Goal: Transaction & Acquisition: Purchase product/service

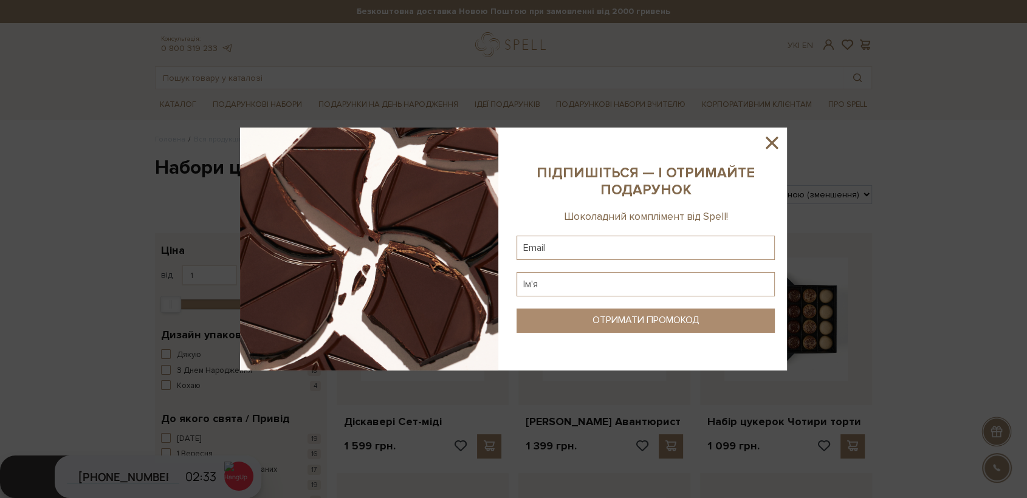
click at [775, 146] on icon at bounding box center [772, 143] width 12 height 12
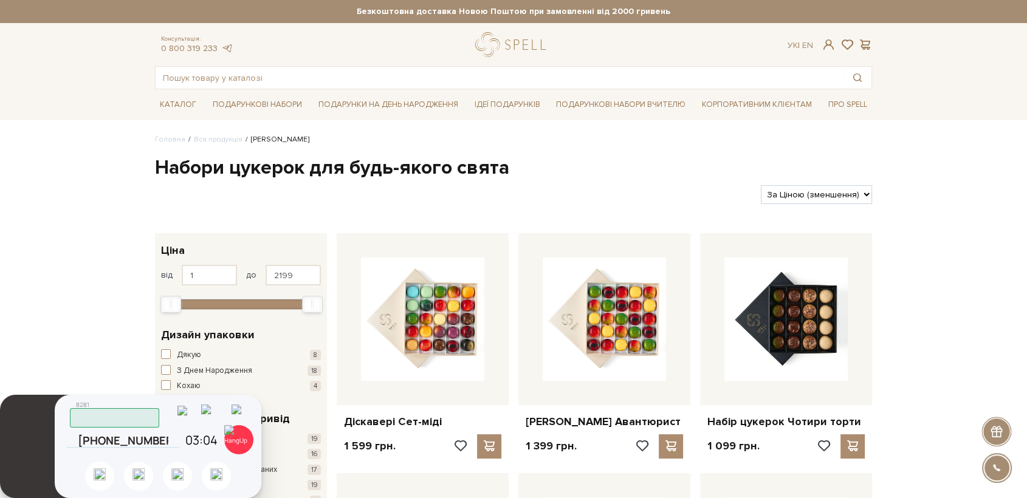
drag, startPoint x: 233, startPoint y: 438, endPoint x: 238, endPoint y: 424, distance: 14.8
click at [234, 437] on img at bounding box center [238, 439] width 29 height 29
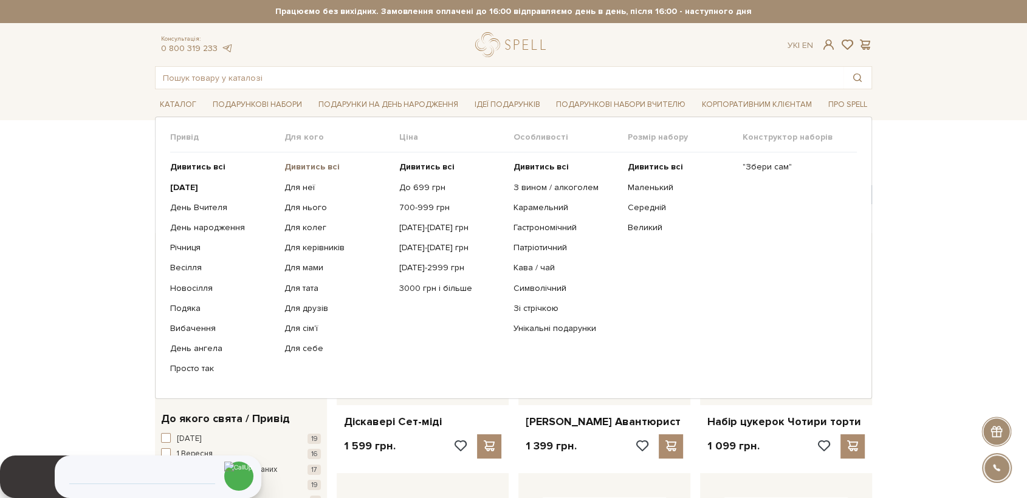
click at [307, 166] on b "Дивитись всі" at bounding box center [311, 167] width 55 height 10
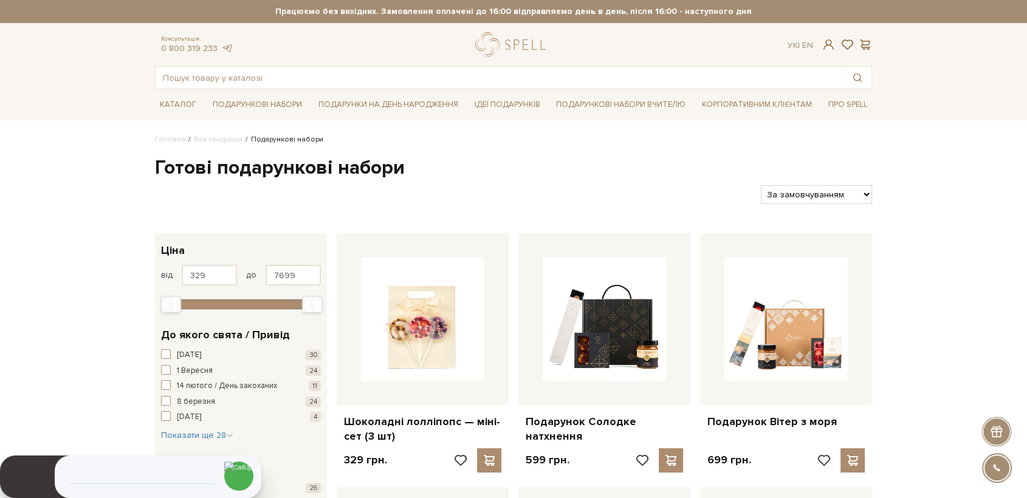
select select "[URL][DOMAIN_NAME]"
click at [761, 185] on select "За замовчуванням За Ціною (зростання) За Ціною (зменшення) Новинки За популярні…" at bounding box center [816, 194] width 111 height 19
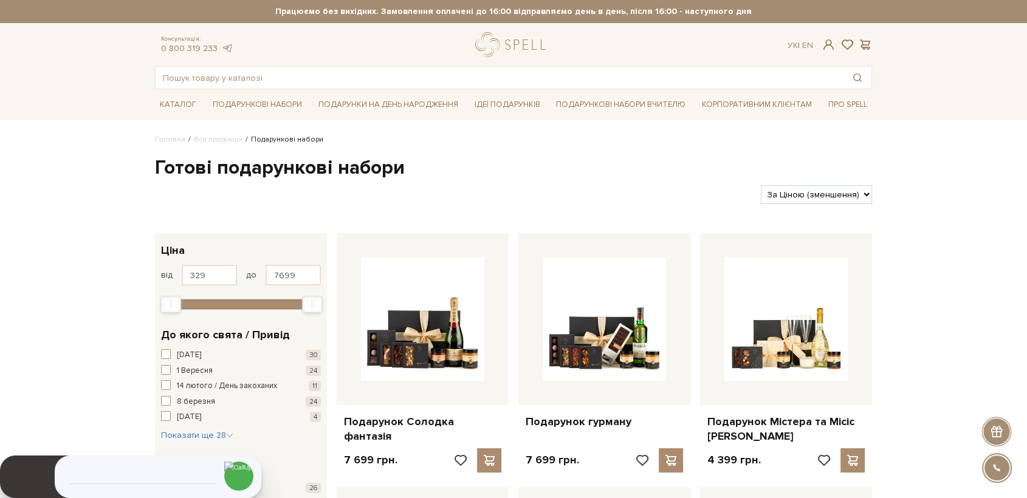
drag, startPoint x: 831, startPoint y: 190, endPoint x: 831, endPoint y: 202, distance: 12.2
click at [831, 190] on select "За замовчуванням За Ціною (зростання) За Ціною (зменшення) Новинки За популярні…" at bounding box center [816, 194] width 111 height 19
select select "https://spellchocolate.com/our-productions/podarunkovi-box/?sort=p.price&order=…"
click at [761, 185] on select "За замовчуванням За Ціною (зростання) За Ціною (зменшення) Новинки За популярні…" at bounding box center [816, 194] width 111 height 19
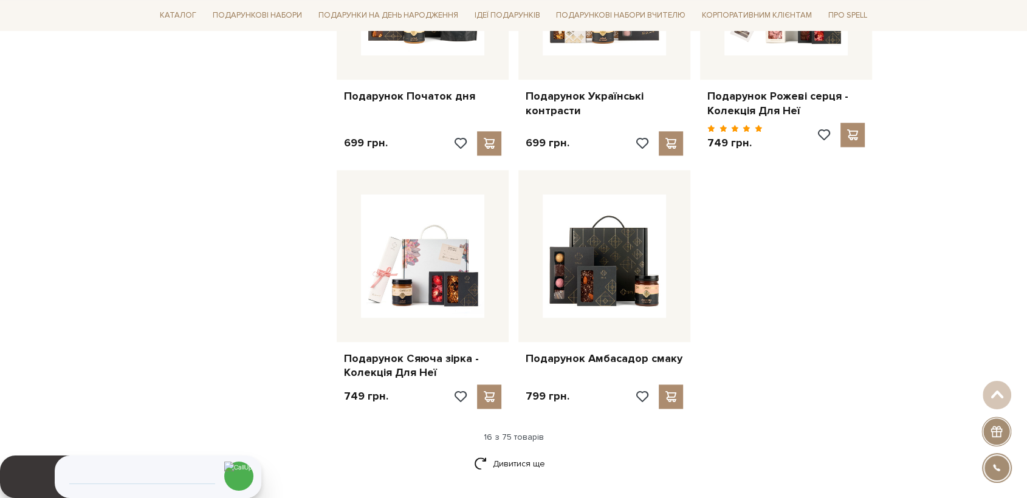
scroll to position [1418, 0]
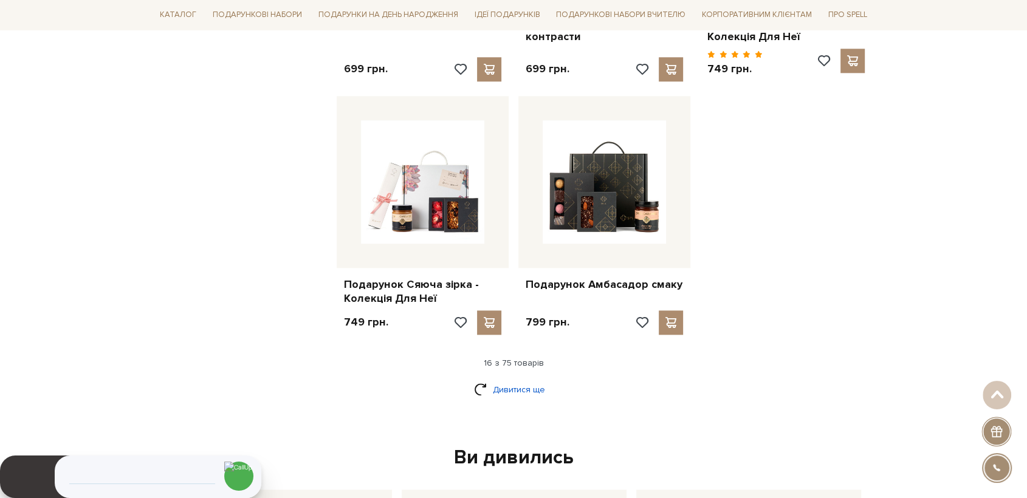
click at [528, 381] on link "Дивитися ще" at bounding box center [513, 389] width 79 height 21
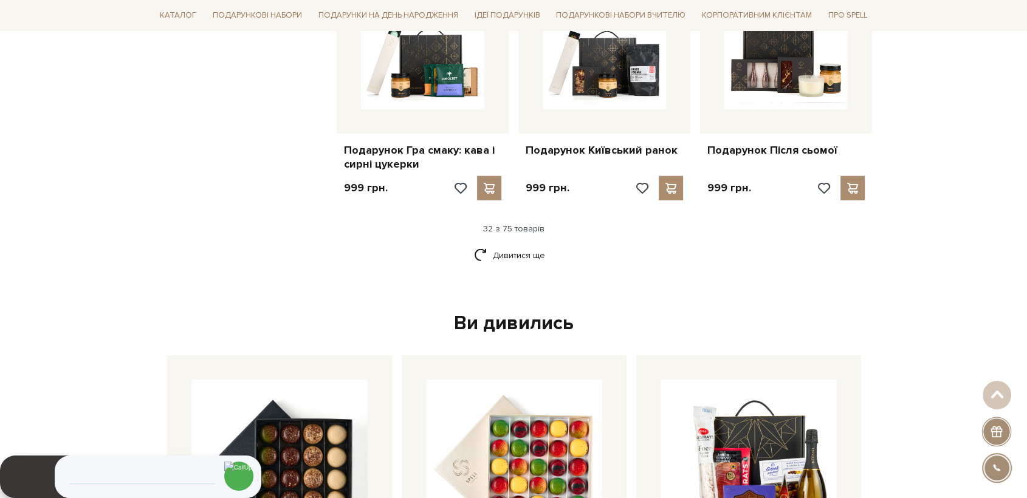
scroll to position [2835, 0]
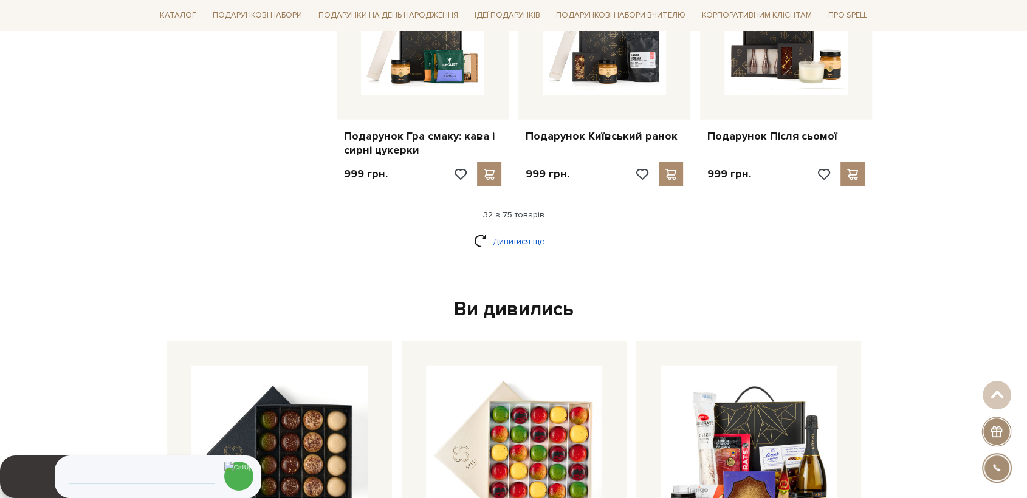
click at [516, 234] on link "Дивитися ще" at bounding box center [513, 241] width 79 height 21
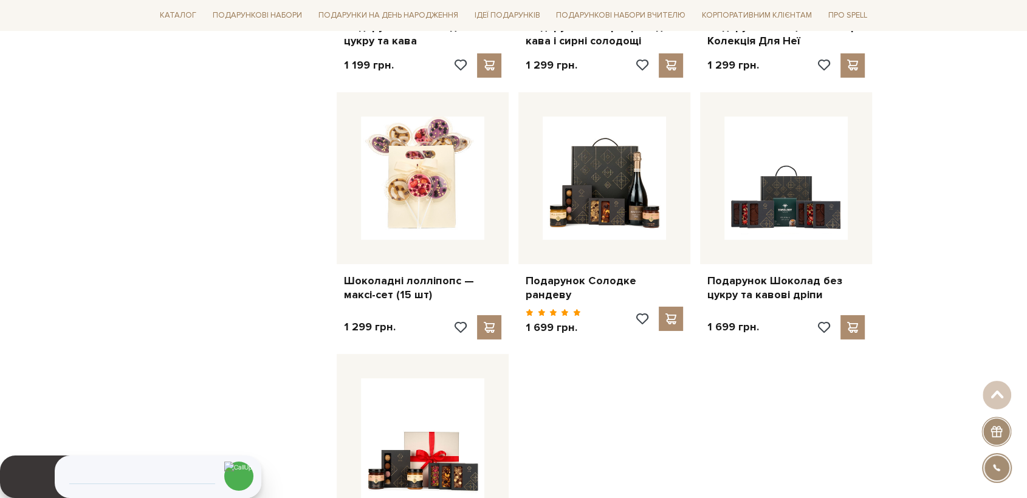
scroll to position [3983, 0]
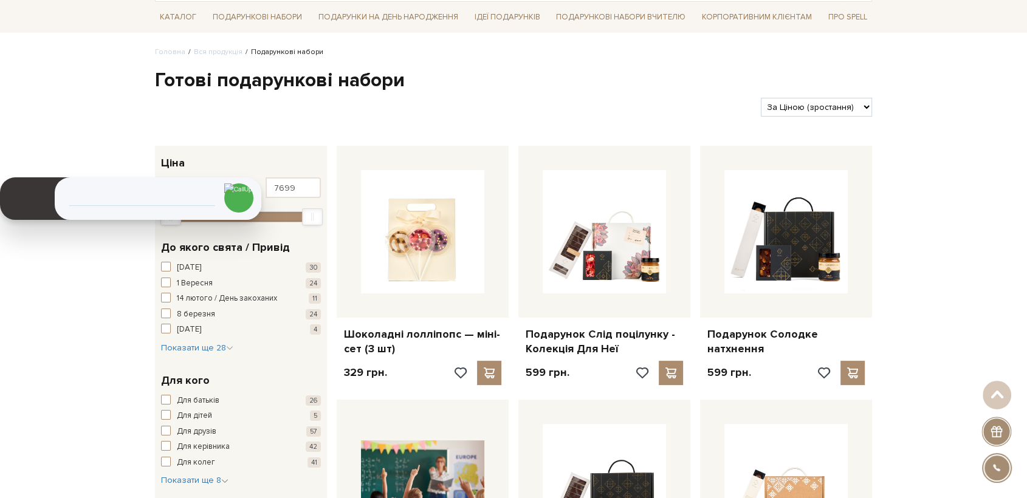
scroll to position [0, 0]
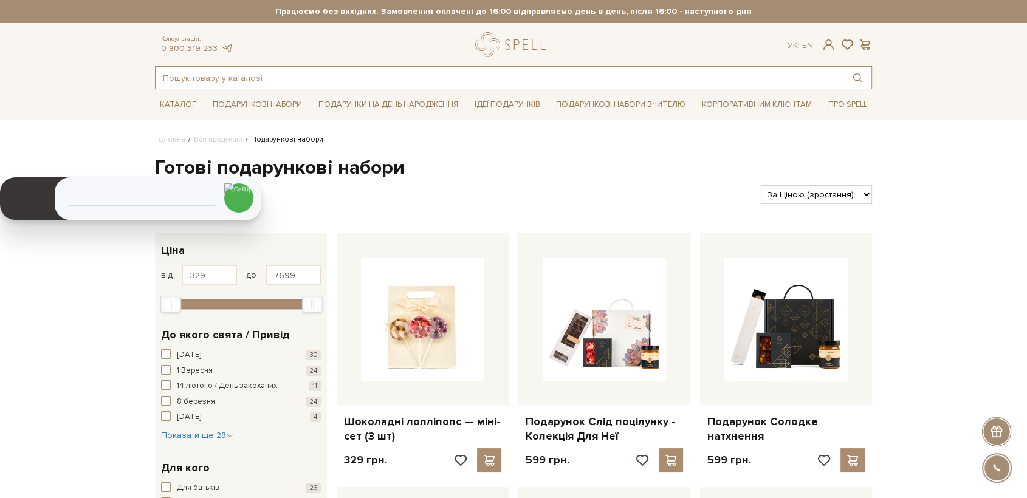
click at [275, 71] on input "text" at bounding box center [500, 78] width 688 height 22
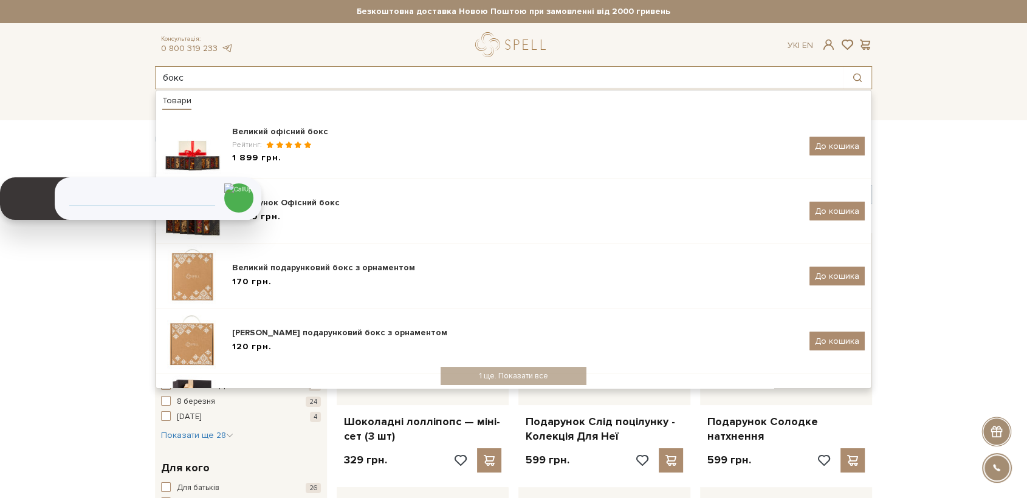
type input "бокс"
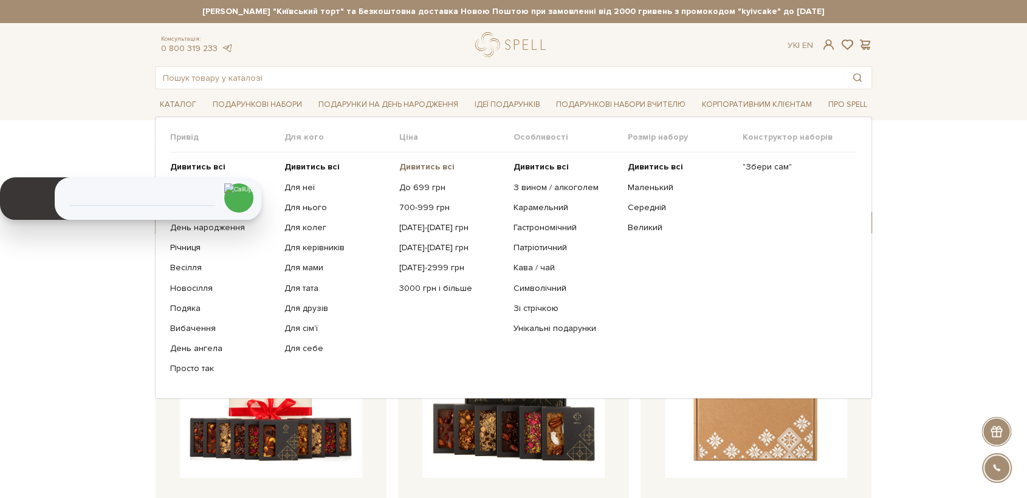
click at [434, 166] on b "Дивитись всі" at bounding box center [426, 167] width 55 height 10
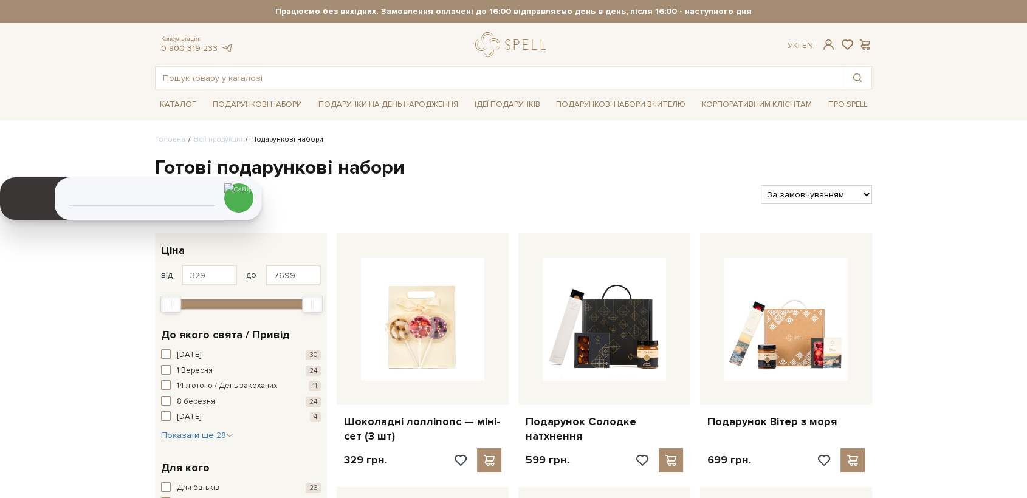
click at [836, 190] on select "За замовчуванням За Ціною (зростання) За Ціною (зменшення) Новинки За популярні…" at bounding box center [816, 194] width 111 height 19
select select "https://spellchocolate.com/our-productions/podarunkovi-box/?sort=p.price&order=…"
click at [761, 185] on select "За замовчуванням За Ціною (зростання) За Ціною (зменшення) Новинки За популярні…" at bounding box center [816, 194] width 111 height 19
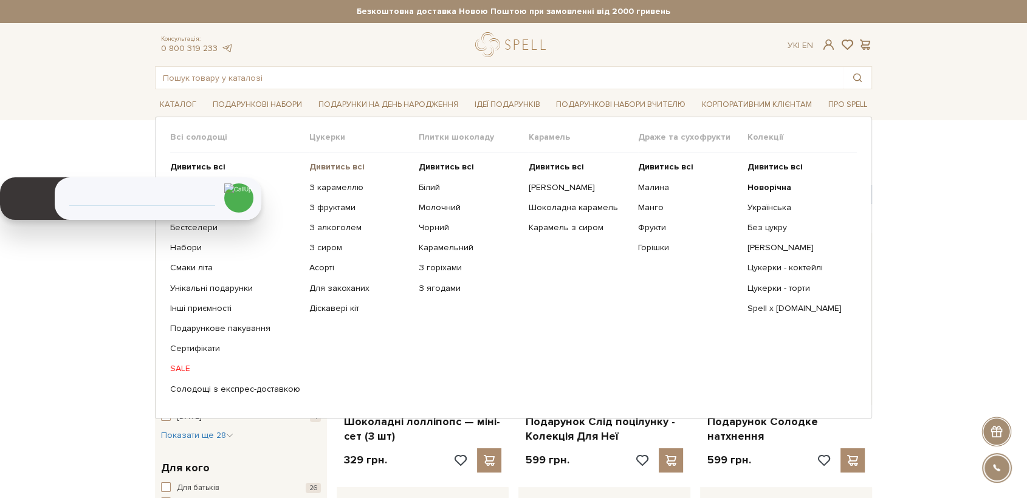
click at [323, 166] on b "Дивитись всі" at bounding box center [336, 167] width 55 height 10
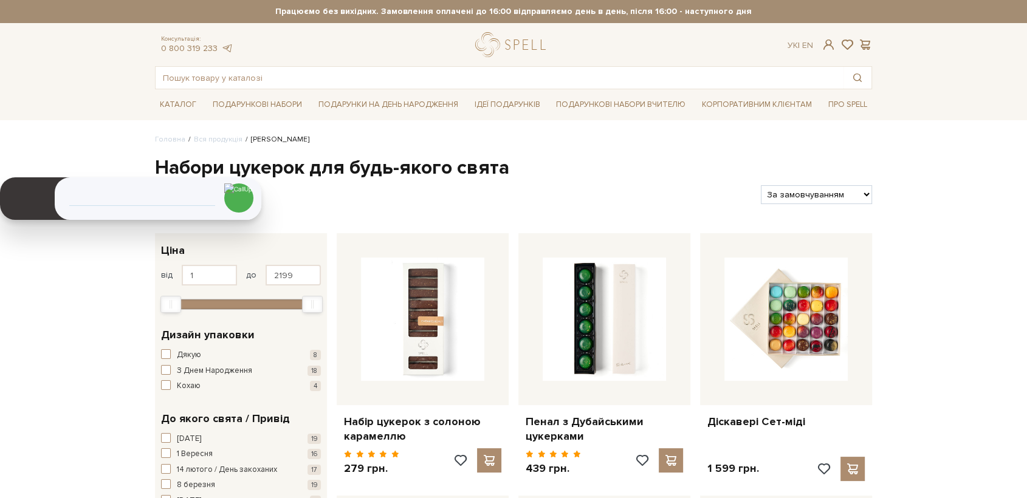
click at [780, 196] on select "За замовчуванням За Ціною (зростання) За Ціною (зменшення) Новинки За популярні…" at bounding box center [816, 194] width 111 height 19
select select "https://spellchocolate.com/our-productions/seti-cukerok/?sort=p.price&order=ASC"
click at [761, 185] on select "За замовчуванням За Ціною (зростання) За Ціною (зменшення) Новинки За популярні…" at bounding box center [816, 194] width 111 height 19
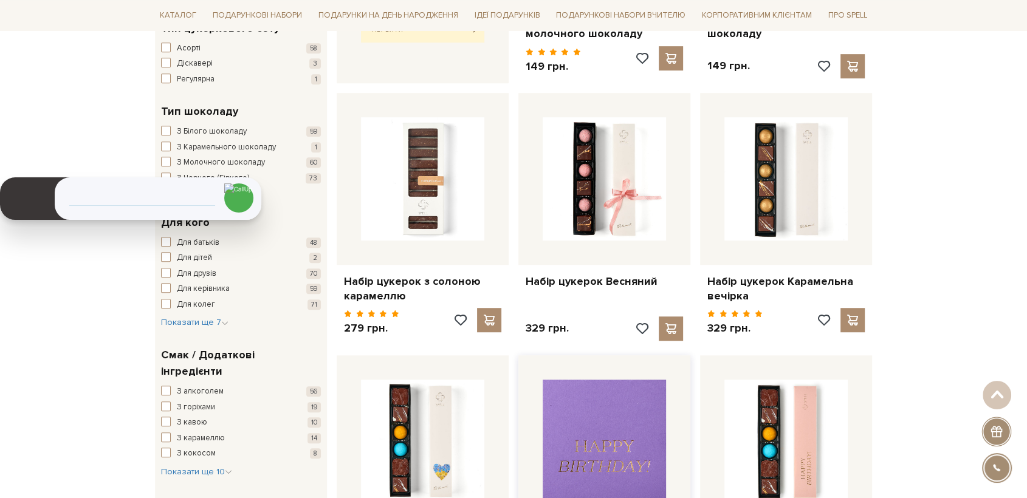
scroll to position [675, 0]
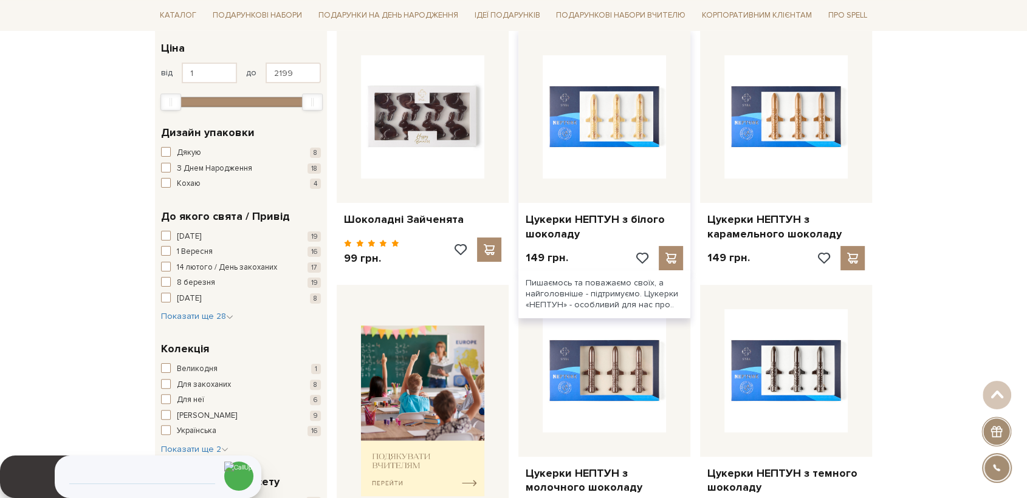
scroll to position [0, 0]
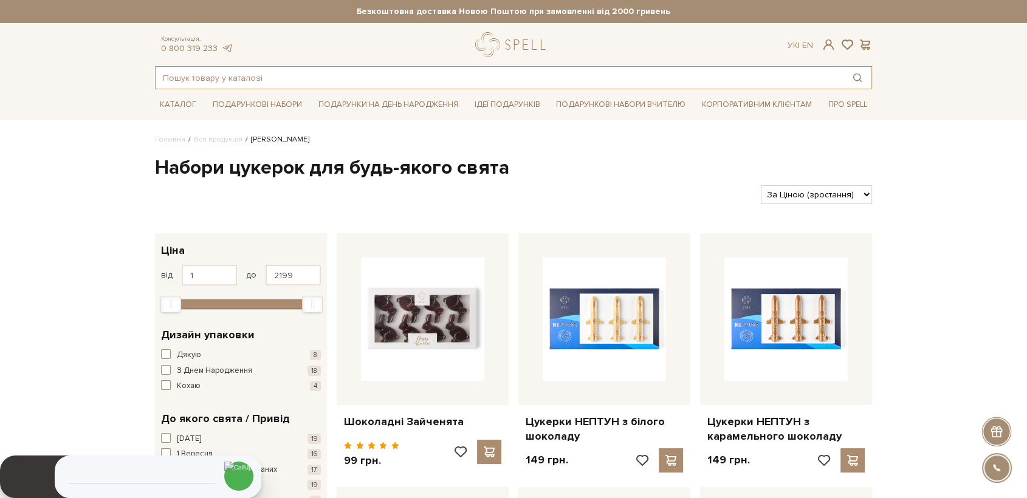
click at [372, 78] on input "text" at bounding box center [500, 78] width 688 height 22
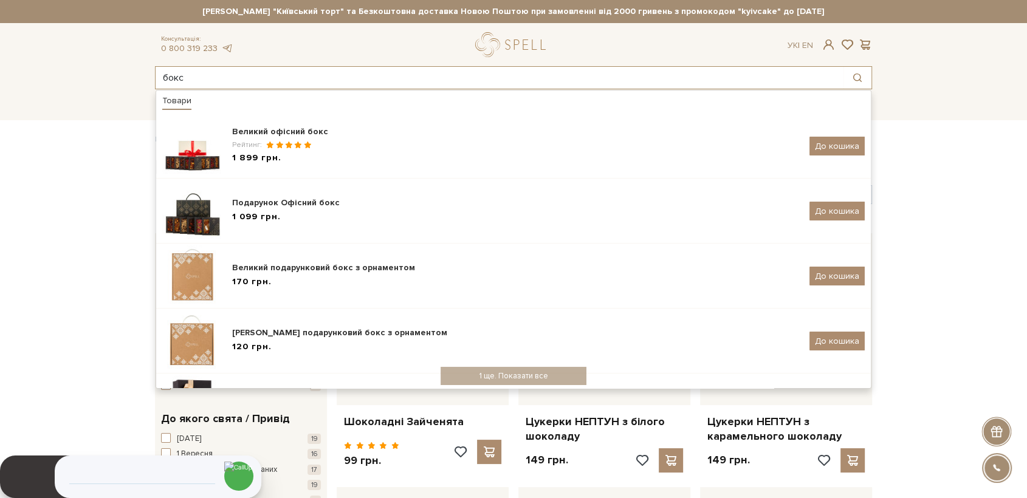
type input "бокс"
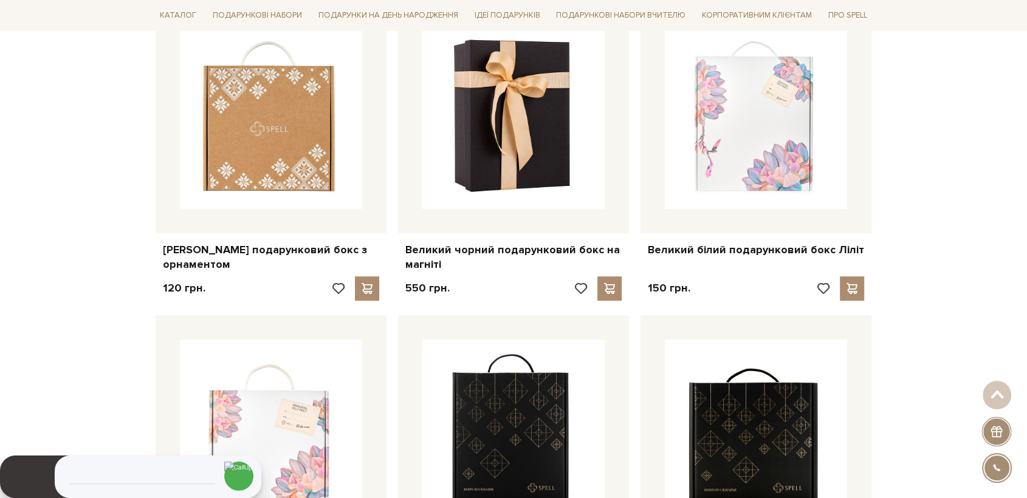
scroll to position [472, 0]
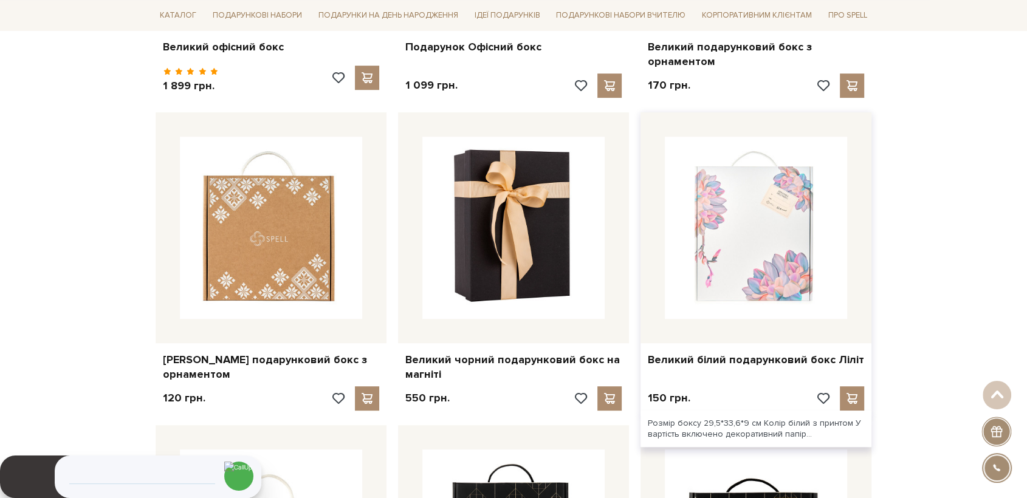
click at [757, 244] on img at bounding box center [756, 228] width 182 height 182
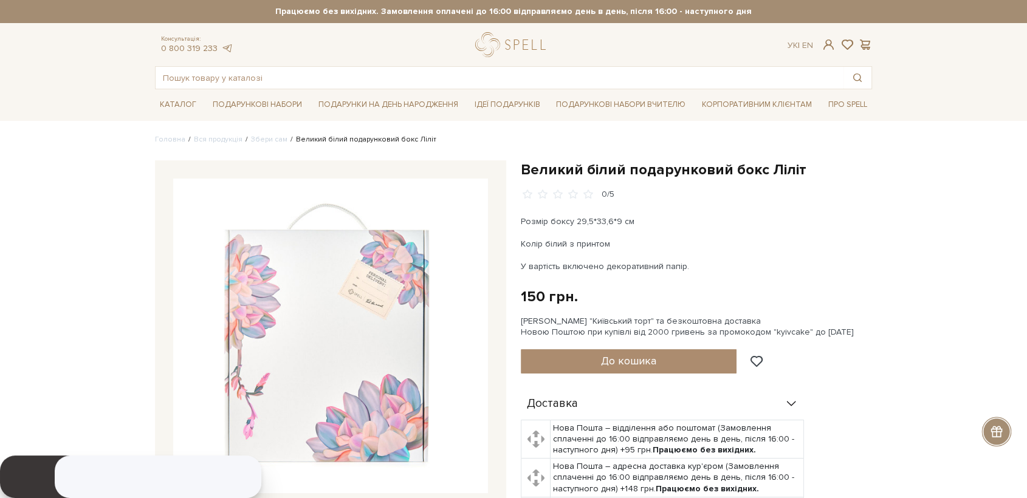
click at [351, 327] on img at bounding box center [330, 336] width 315 height 315
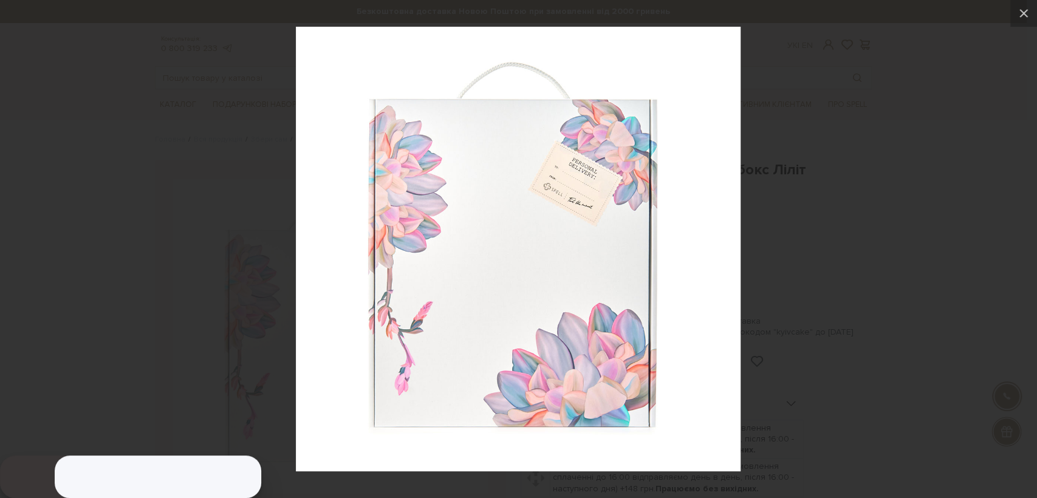
click at [919, 355] on div at bounding box center [518, 249] width 1037 height 498
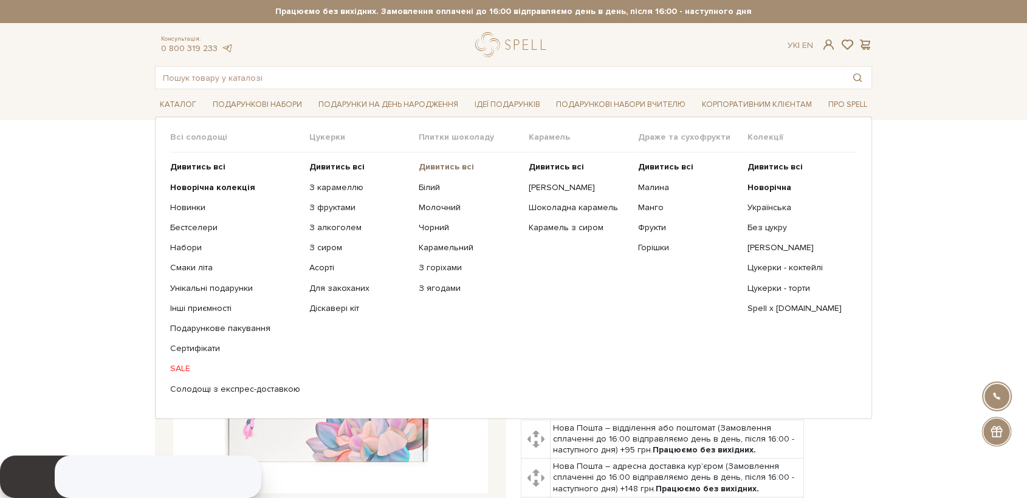
click at [436, 168] on b "Дивитись всі" at bounding box center [446, 167] width 55 height 10
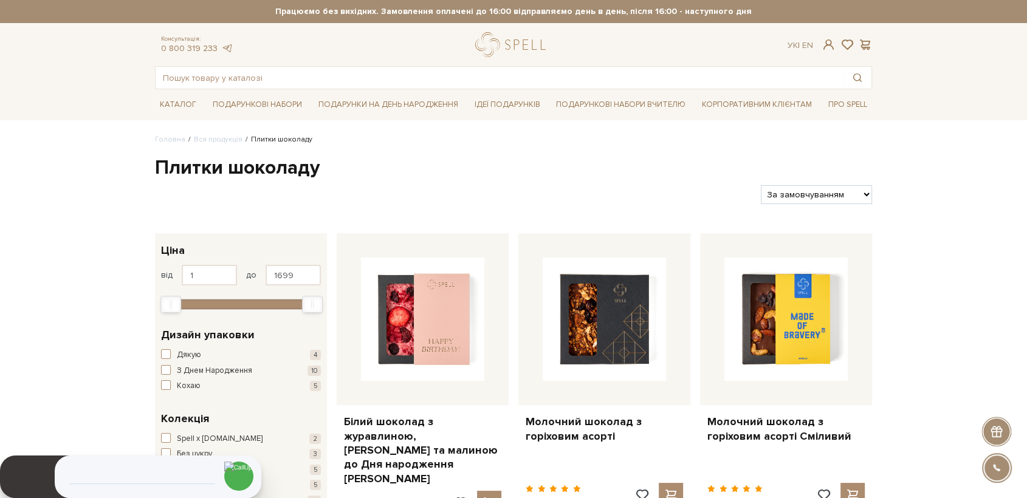
click at [806, 190] on select "За замовчуванням За Ціною (зростання) За Ціною (зменшення) Новинки За популярні…" at bounding box center [816, 194] width 111 height 19
select select "https://spellchocolate.com/our-productions/plitki-shokoladu/?sort=p.price&order…"
click at [761, 185] on select "За замовчуванням За Ціною (зростання) За Ціною (зменшення) Новинки За популярні…" at bounding box center [816, 194] width 111 height 19
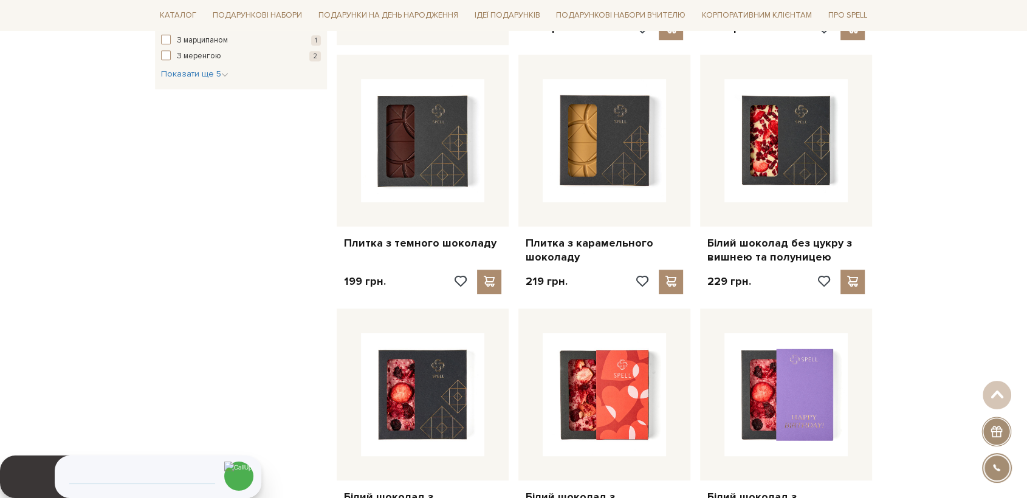
scroll to position [675, 0]
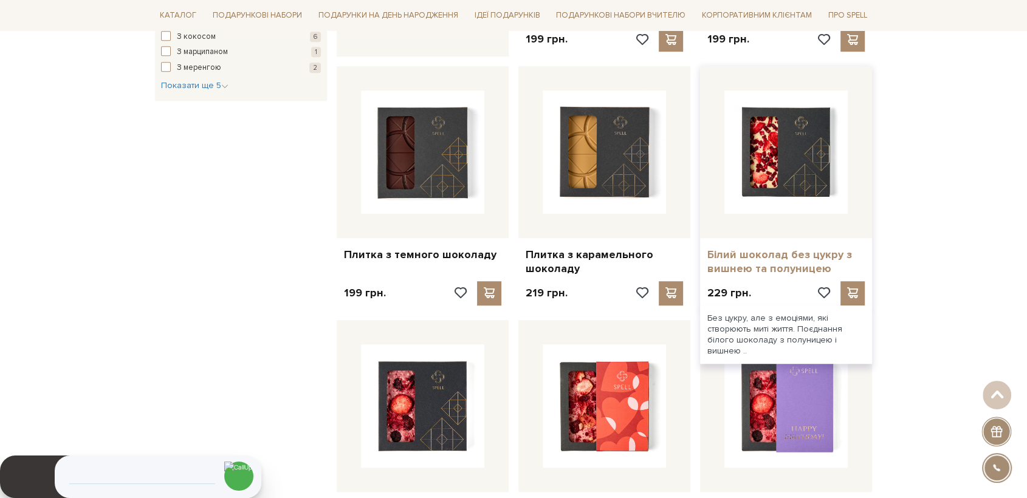
click at [806, 249] on link "Білий шоколад без цукру з вишнею та полуницею" at bounding box center [785, 262] width 157 height 29
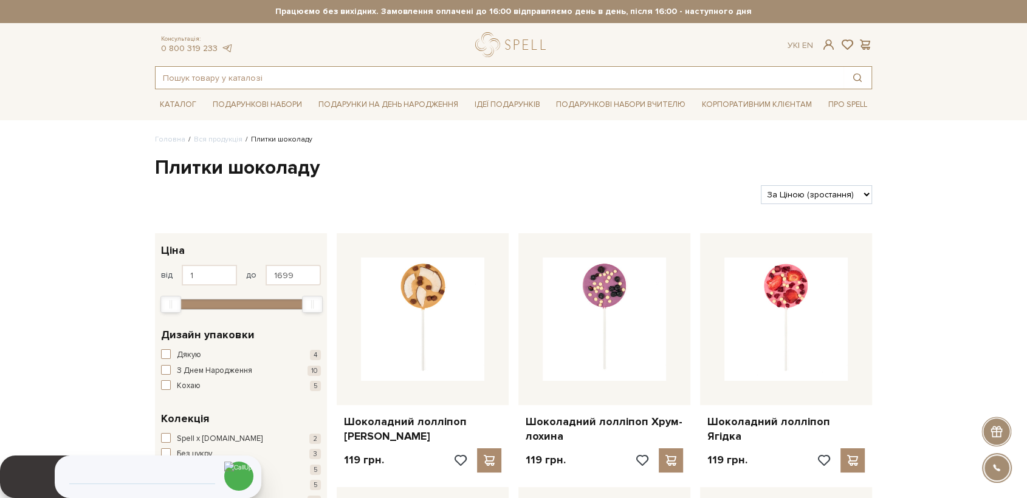
click at [420, 77] on input "text" at bounding box center [500, 78] width 688 height 22
type input "ю"
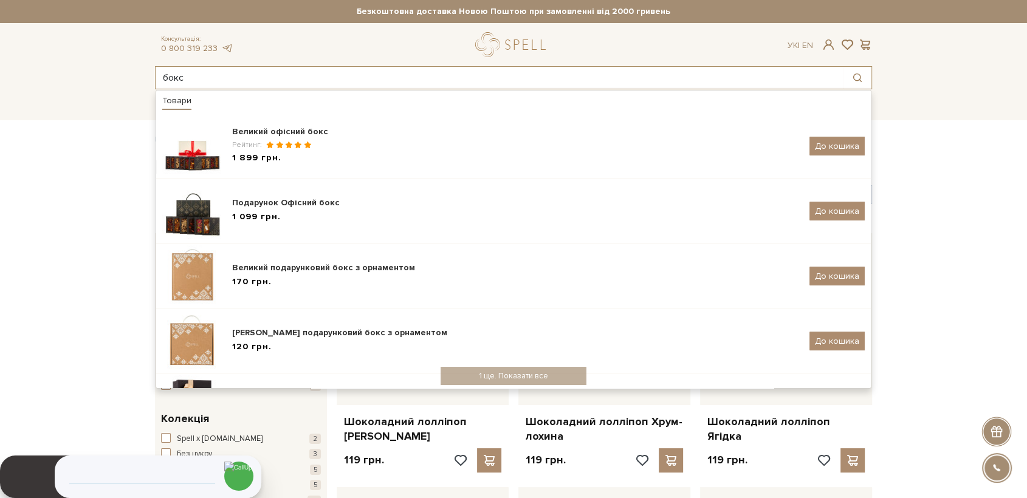
type input "бокс"
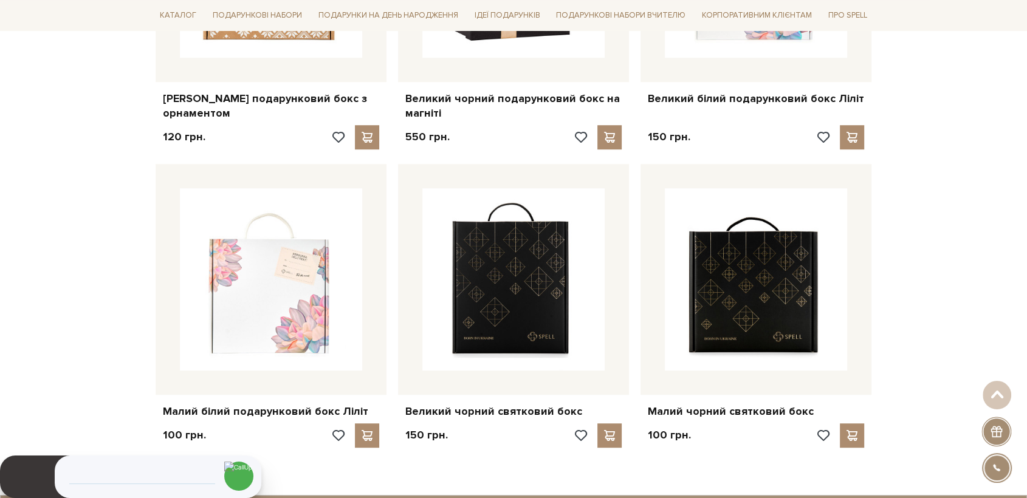
scroll to position [742, 0]
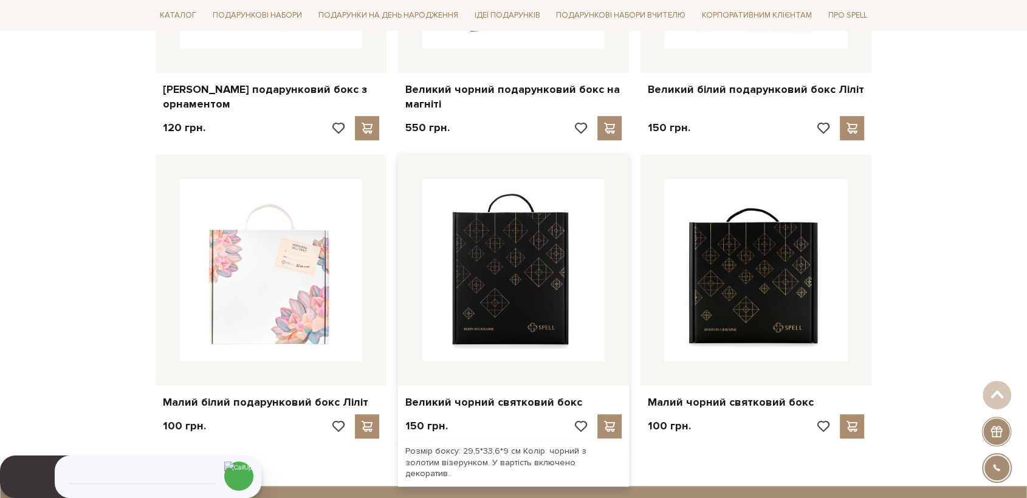
click at [563, 272] on img at bounding box center [513, 270] width 182 height 182
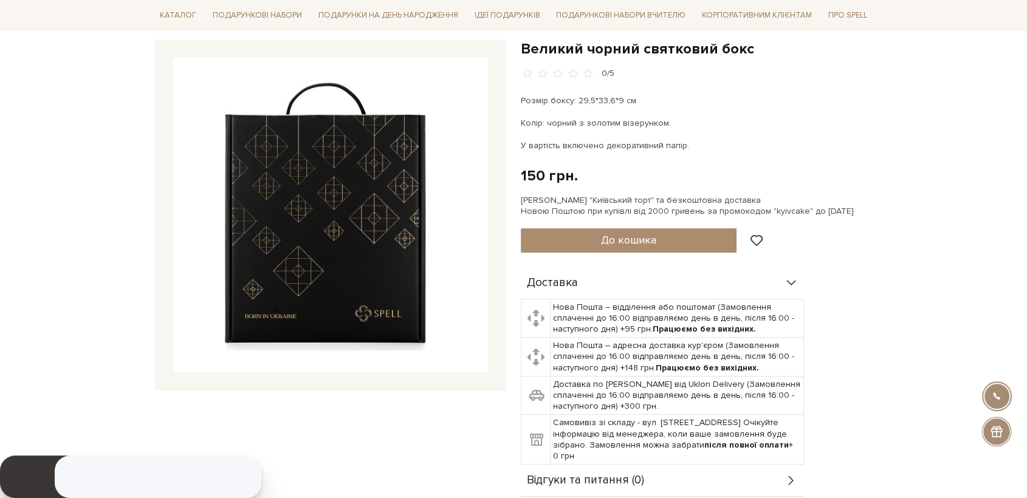
scroll to position [67, 0]
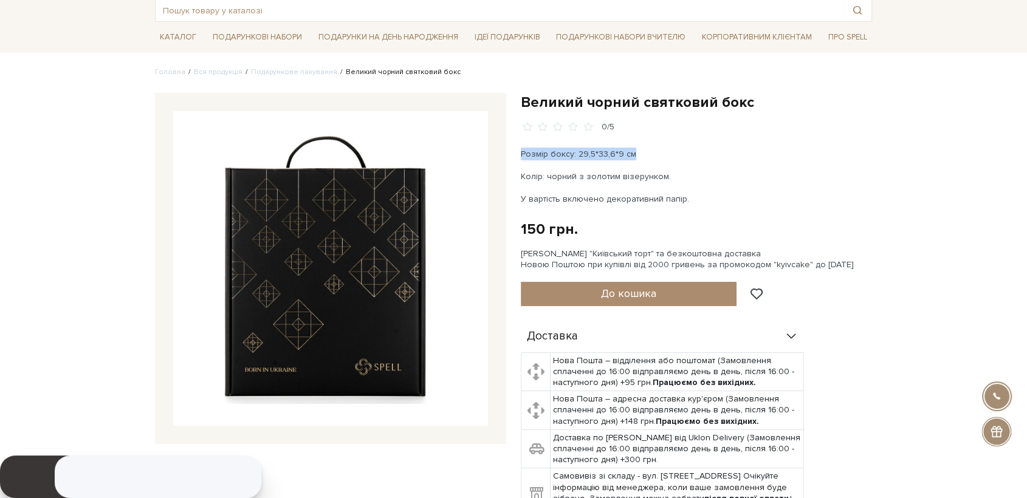
drag, startPoint x: 653, startPoint y: 145, endPoint x: 517, endPoint y: 146, distance: 135.5
click at [517, 146] on div "Великий чорний святковий бокс 0/5 Розмір боксу: 29,5*33,6*9 см Колір: чорний з …" at bounding box center [696, 322] width 366 height 458
copy p "Розмір боксу: 29,5*33,6*9 см"
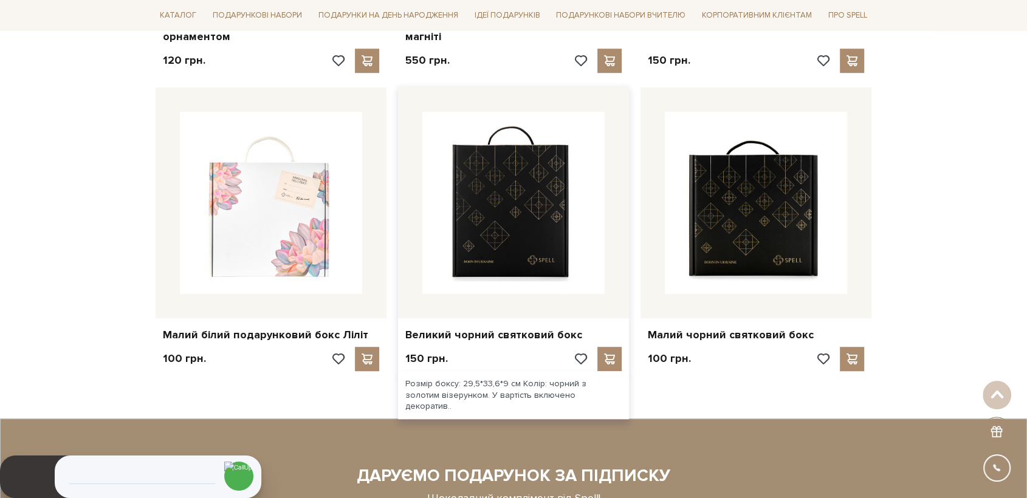
scroll to position [608, 0]
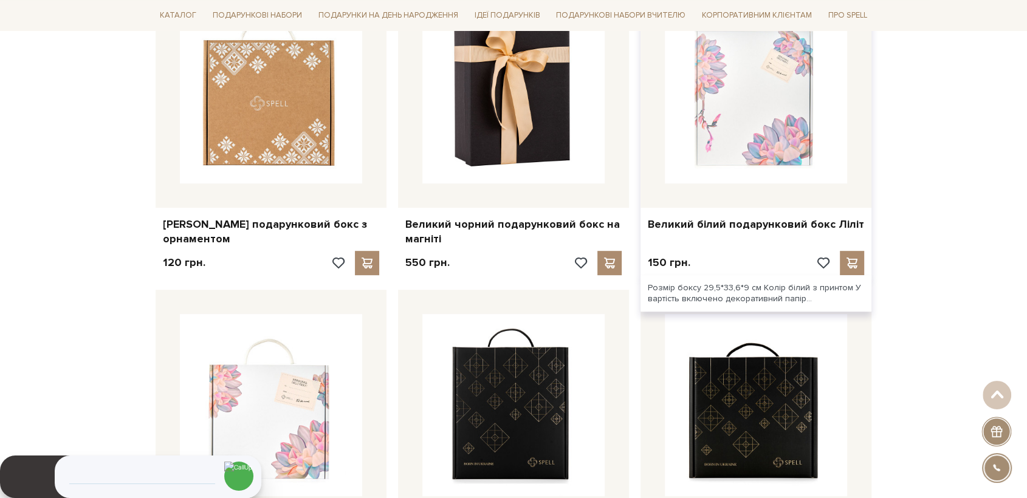
click at [746, 131] on img at bounding box center [756, 92] width 182 height 182
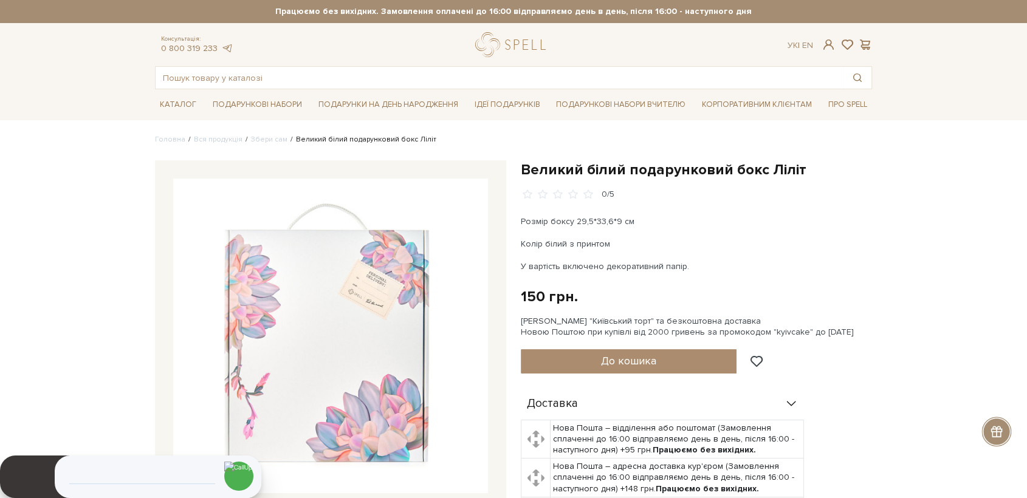
click at [366, 298] on img at bounding box center [330, 336] width 315 height 315
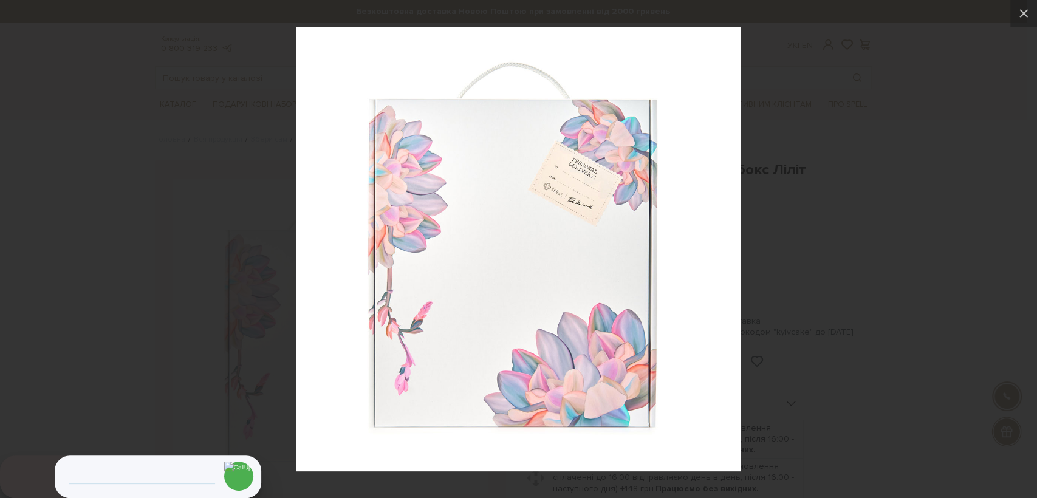
click at [232, 264] on div at bounding box center [518, 249] width 1037 height 498
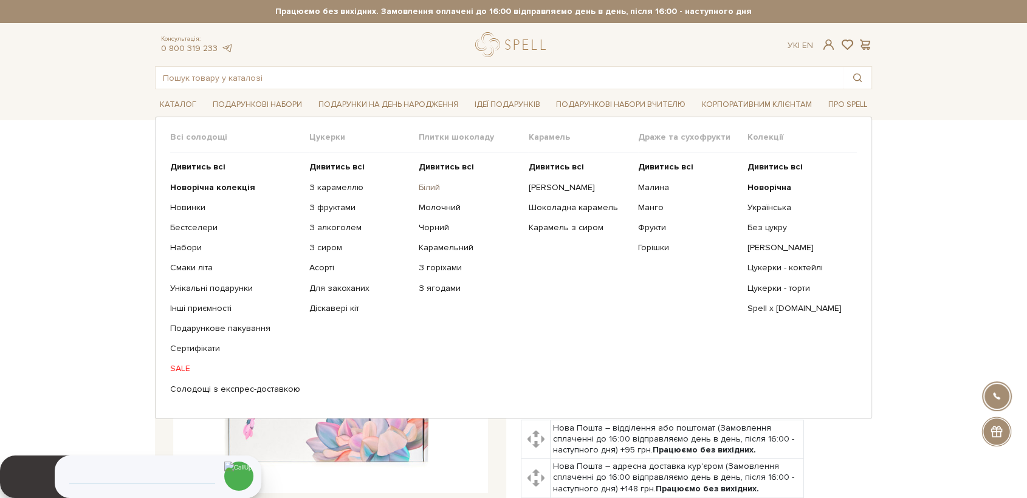
click at [422, 183] on link "Білий" at bounding box center [469, 187] width 100 height 11
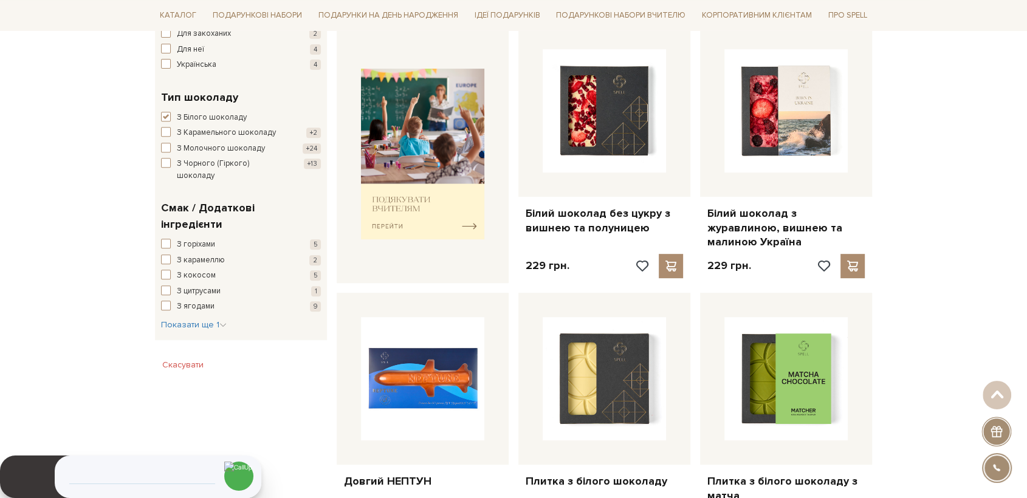
scroll to position [472, 0]
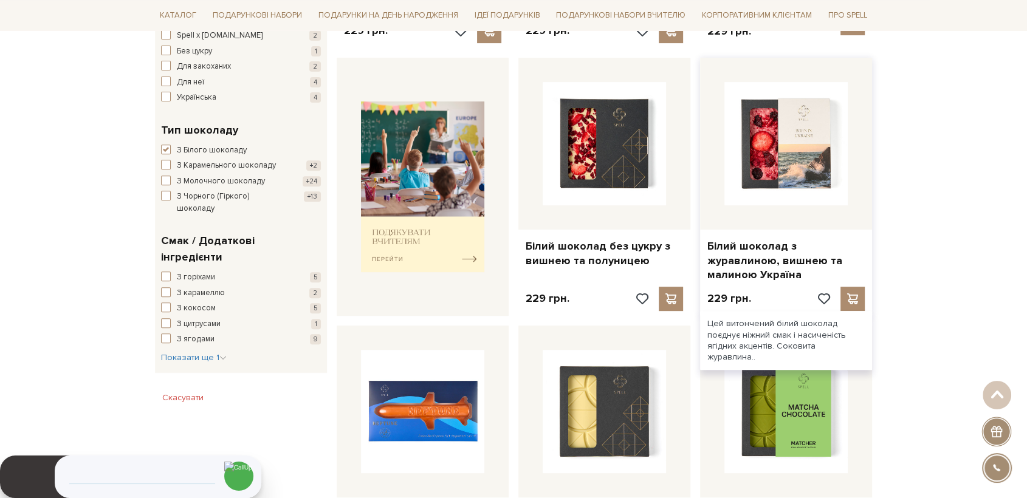
click at [767, 268] on div "Білий шоколад з журавлиною, вишнею та малиною Україна" at bounding box center [786, 258] width 172 height 57
click at [763, 245] on link "Білий шоколад з журавлиною, вишнею та малиною Україна" at bounding box center [785, 260] width 157 height 43
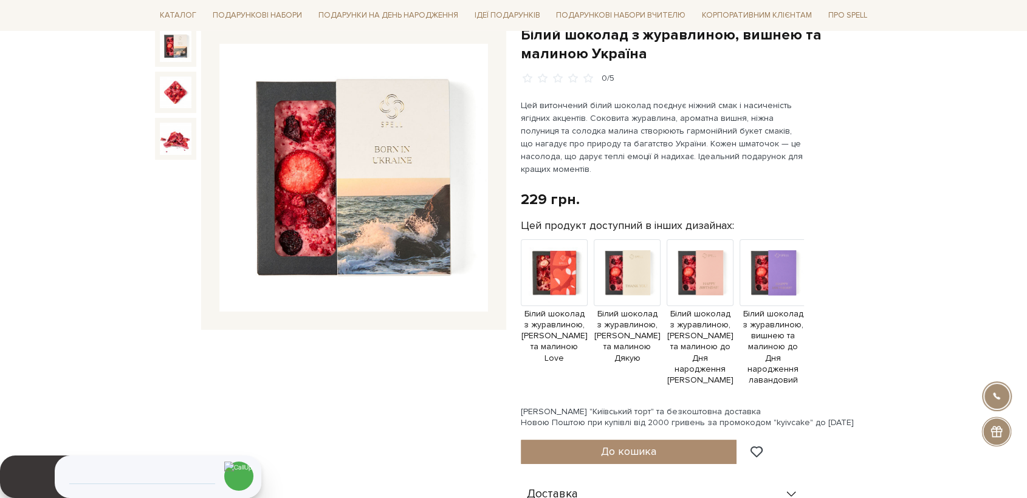
scroll to position [0, 75]
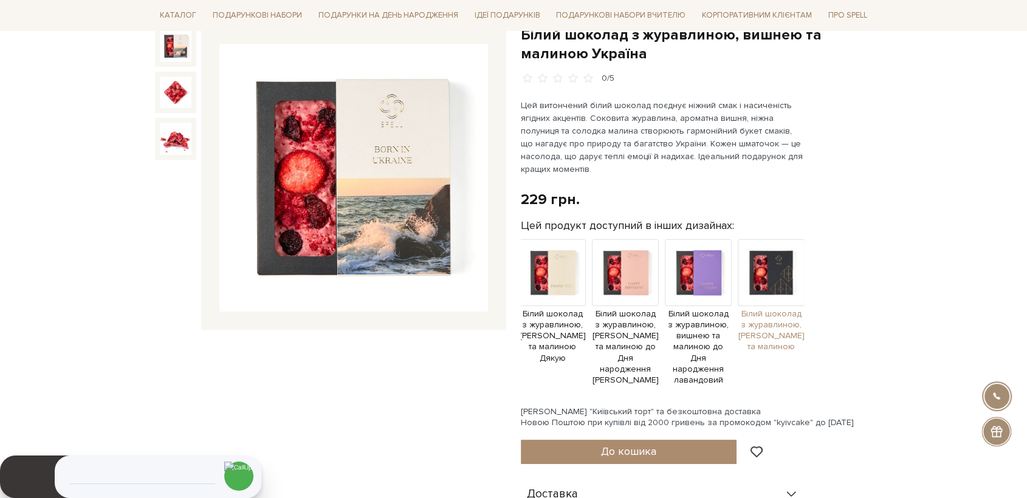
click at [765, 287] on img at bounding box center [771, 272] width 67 height 67
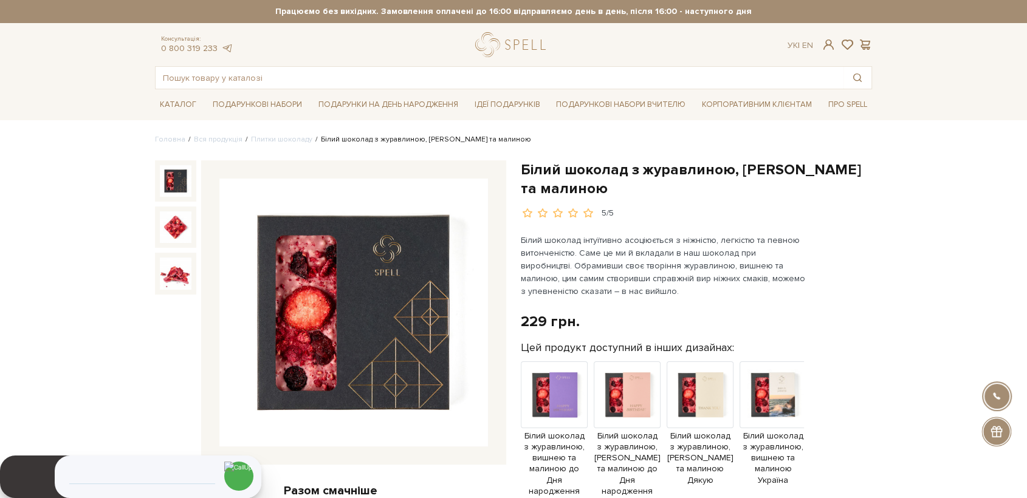
drag, startPoint x: 394, startPoint y: 303, endPoint x: 364, endPoint y: 311, distance: 30.8
click at [364, 311] on img at bounding box center [353, 313] width 269 height 269
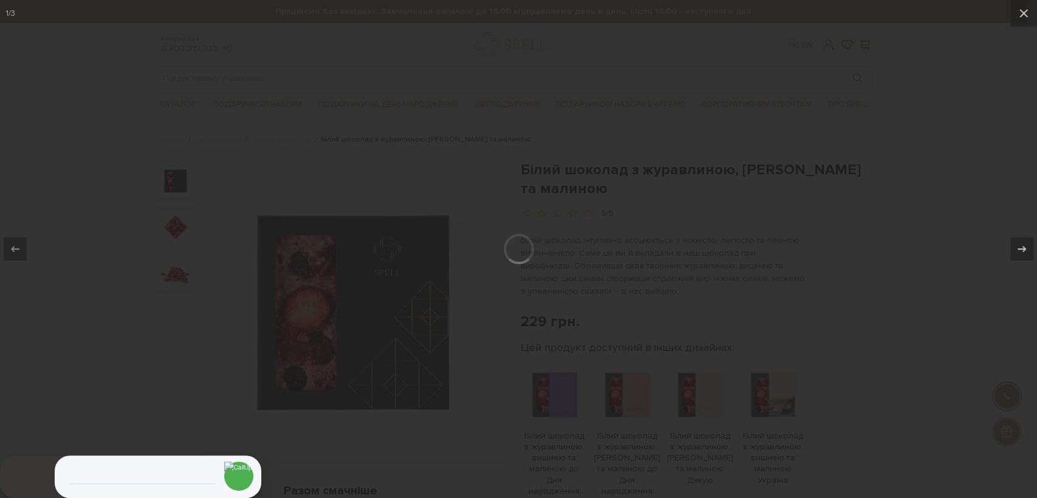
drag, startPoint x: 377, startPoint y: 310, endPoint x: 429, endPoint y: 286, distance: 56.8
click at [378, 309] on div at bounding box center [518, 249] width 1037 height 498
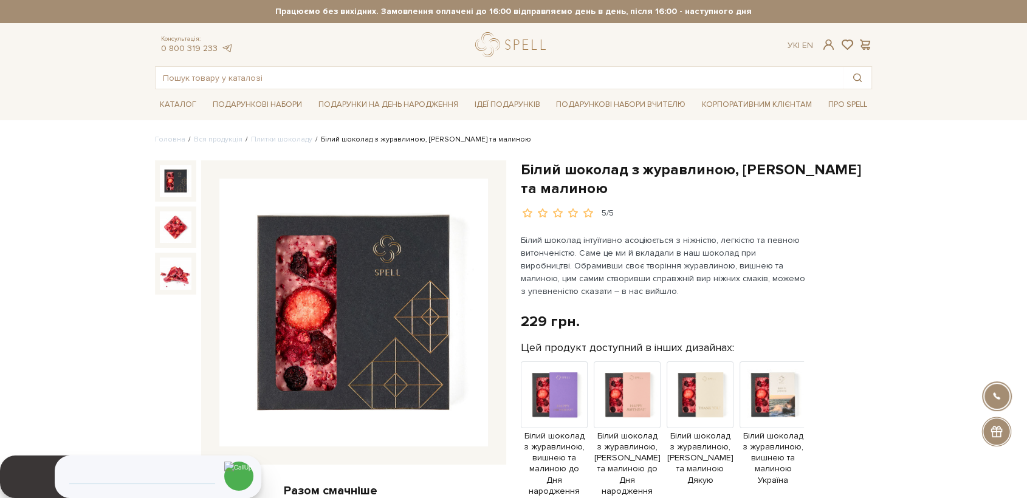
click at [425, 284] on img at bounding box center [353, 313] width 269 height 269
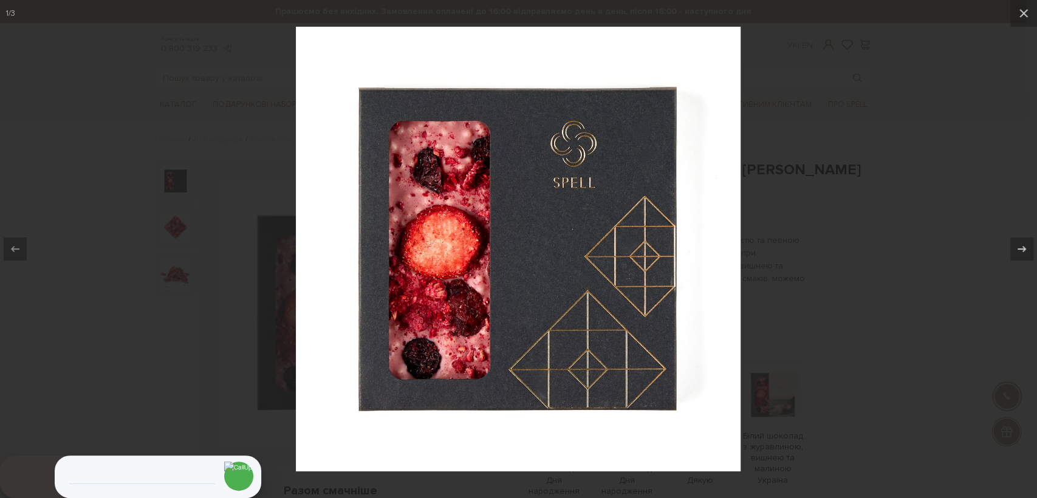
click at [831, 214] on div at bounding box center [518, 249] width 1037 height 498
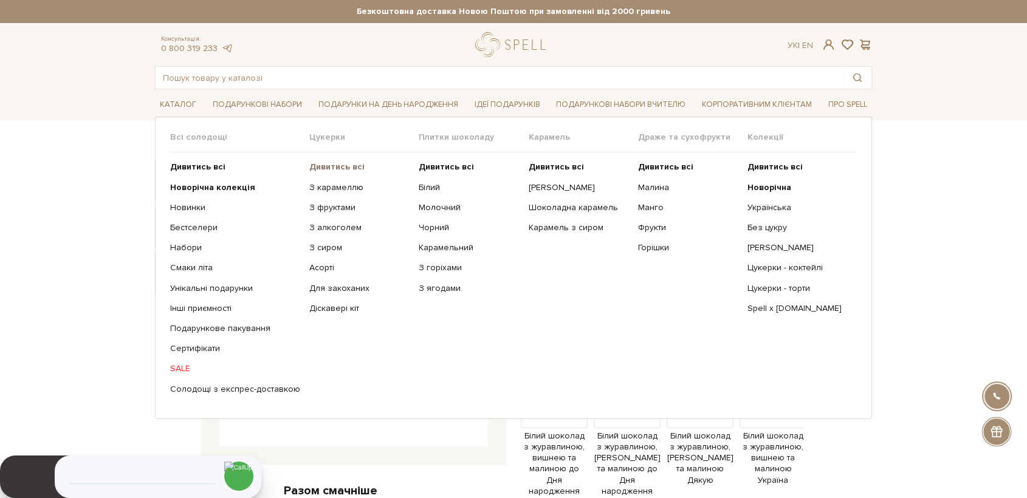
drag, startPoint x: 321, startPoint y: 169, endPoint x: 331, endPoint y: 166, distance: 10.0
click at [321, 167] on b "Дивитись всі" at bounding box center [336, 167] width 55 height 10
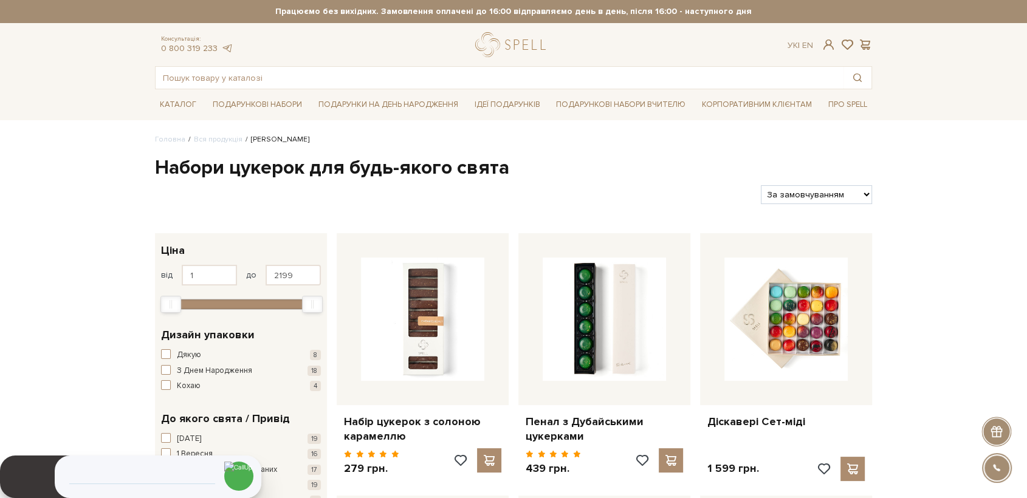
drag, startPoint x: 807, startPoint y: 190, endPoint x: 818, endPoint y: 202, distance: 15.9
click at [807, 190] on select "За замовчуванням За Ціною (зростання) За Ціною (зменшення) Новинки За популярні…" at bounding box center [816, 194] width 111 height 19
select select "https://spellchocolate.com/our-productions/seti-cukerok/?sort=p.price&order=ASC"
click at [761, 185] on select "За замовчуванням За Ціною (зростання) За Ціною (зменшення) Новинки За популярні…" at bounding box center [816, 194] width 111 height 19
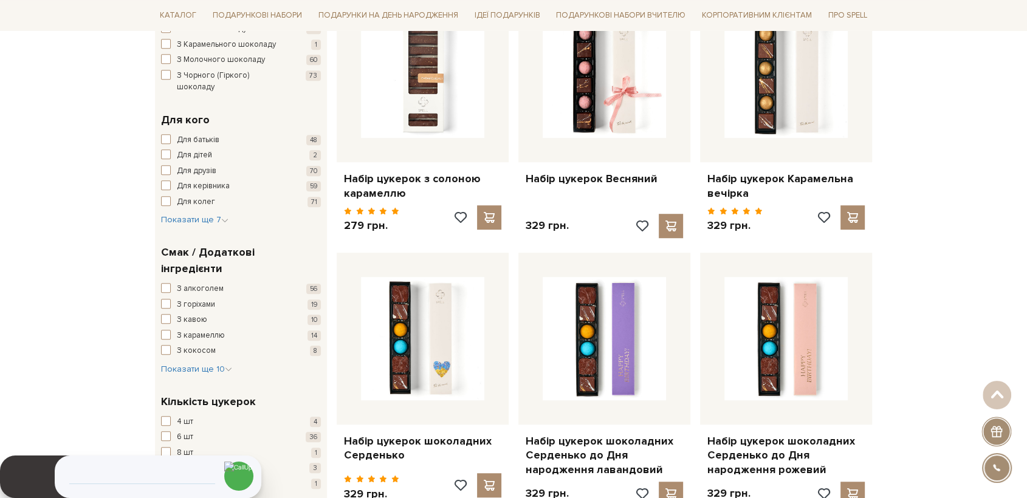
scroll to position [742, 0]
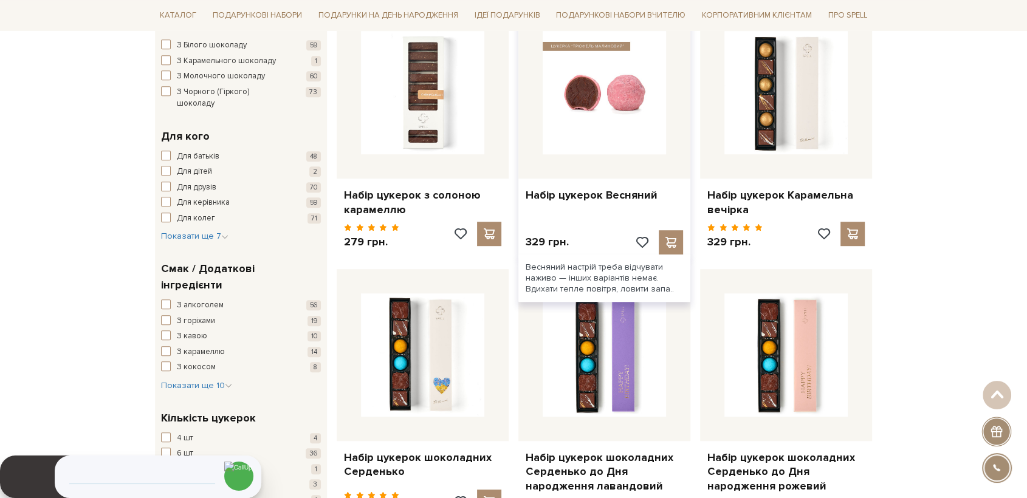
click at [595, 118] on img at bounding box center [604, 92] width 123 height 123
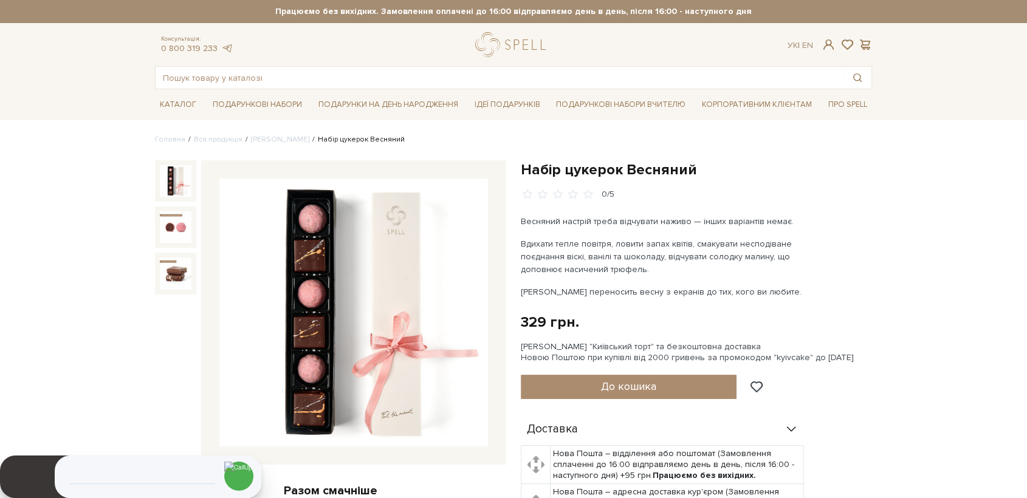
click at [370, 286] on img at bounding box center [353, 313] width 269 height 269
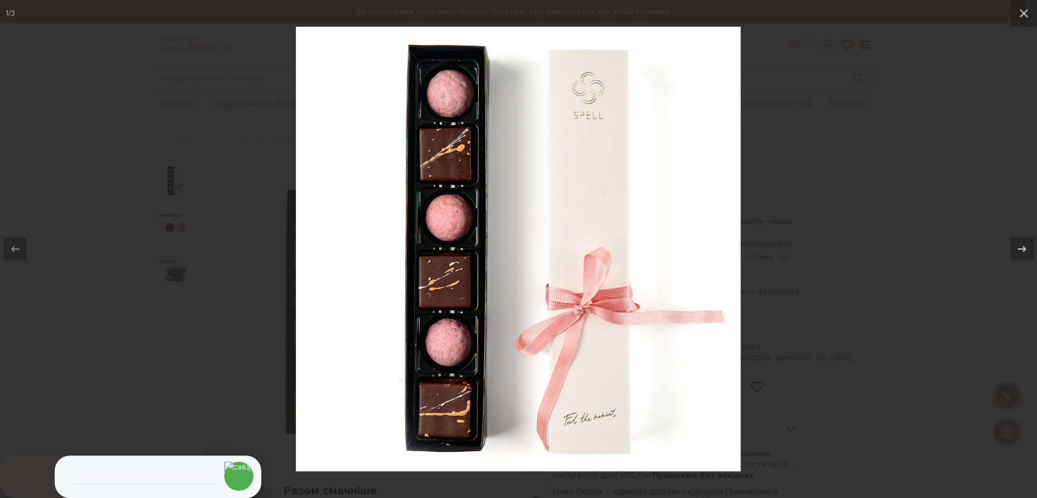
click at [863, 245] on div at bounding box center [518, 249] width 1037 height 498
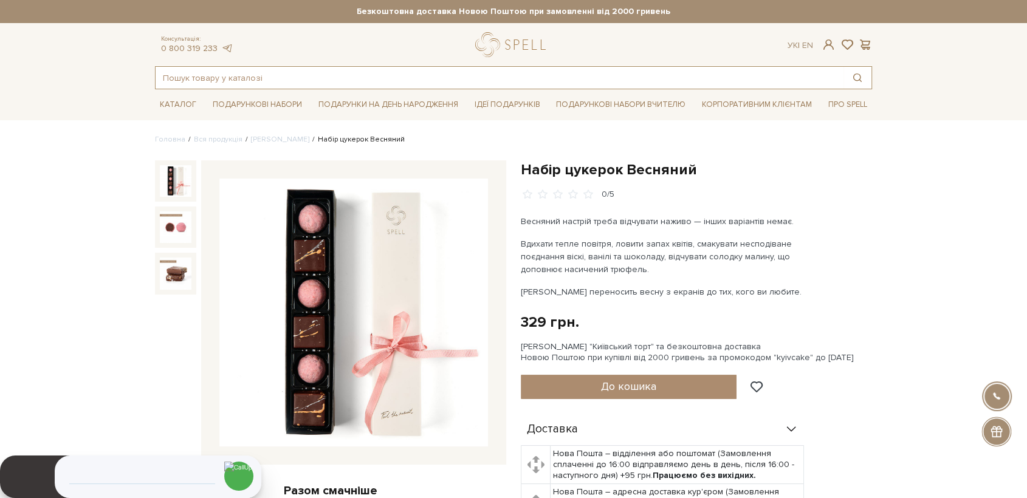
click at [316, 76] on input "text" at bounding box center [500, 78] width 688 height 22
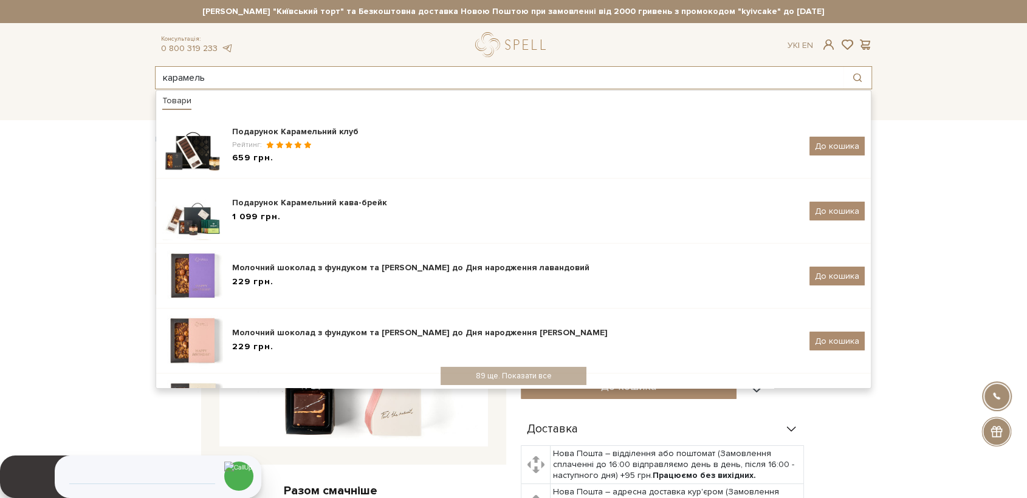
type input "карамель"
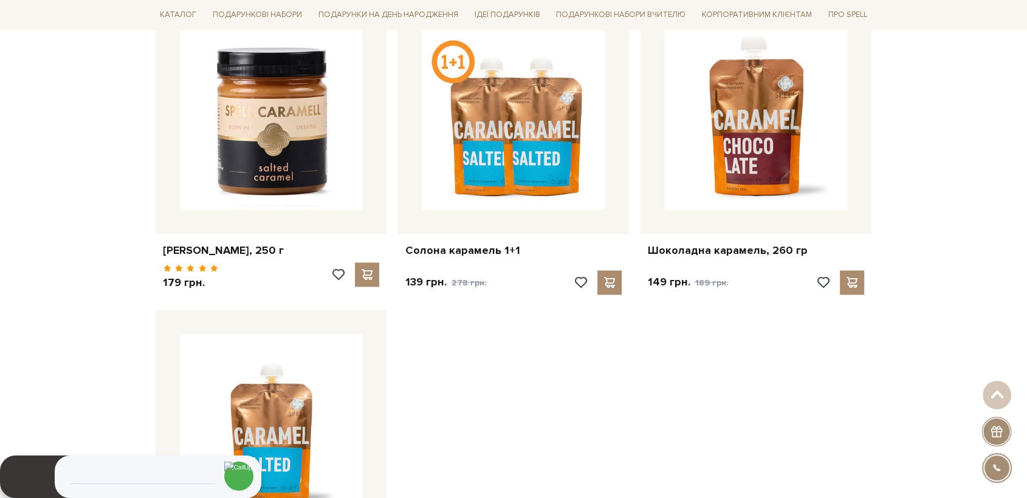
scroll to position [1552, 0]
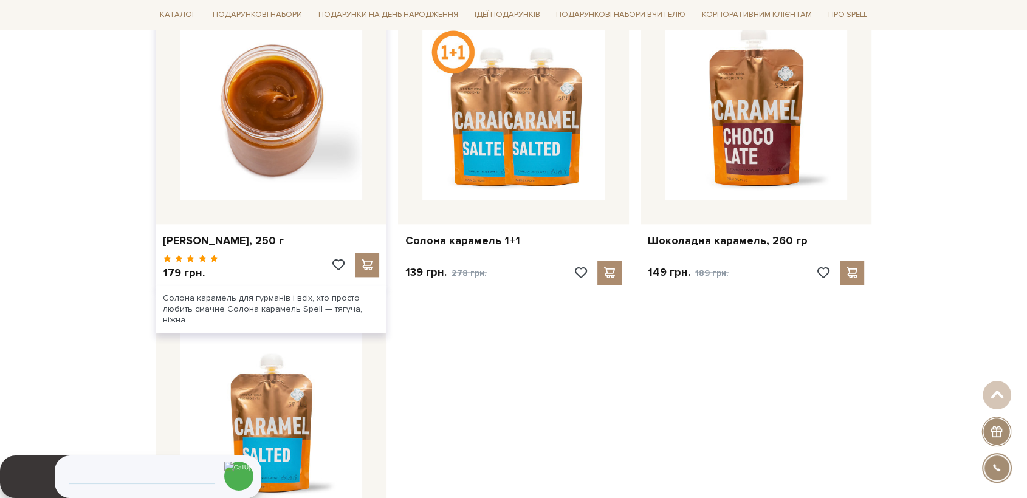
click at [266, 132] on img at bounding box center [271, 109] width 182 height 182
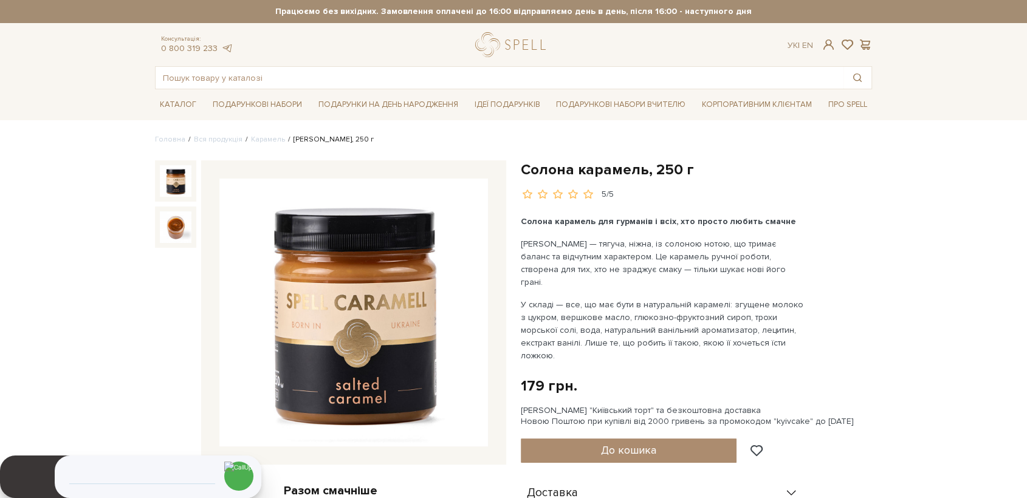
click at [301, 332] on img at bounding box center [353, 313] width 269 height 269
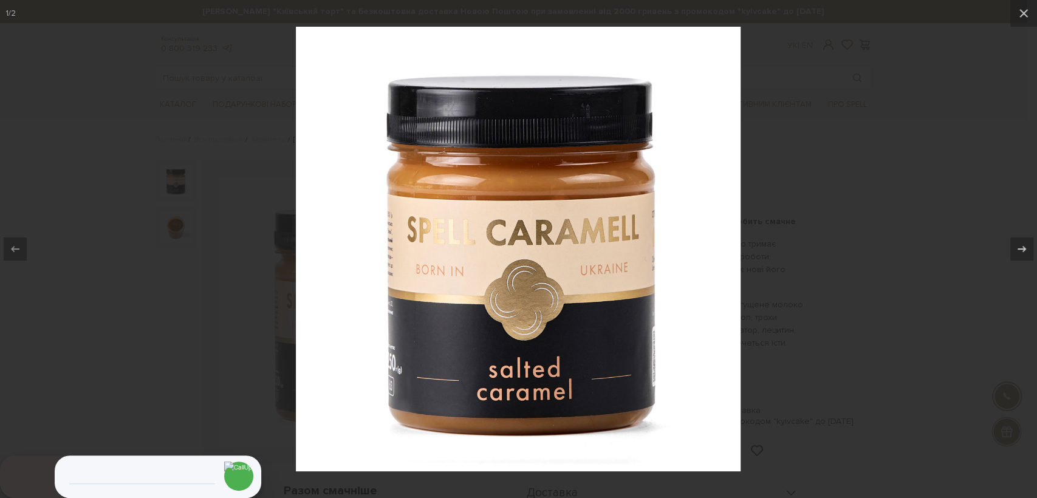
drag, startPoint x: 869, startPoint y: 248, endPoint x: 903, endPoint y: 241, distance: 34.1
click at [879, 243] on div at bounding box center [518, 249] width 1037 height 498
click at [800, 254] on div at bounding box center [518, 249] width 1037 height 498
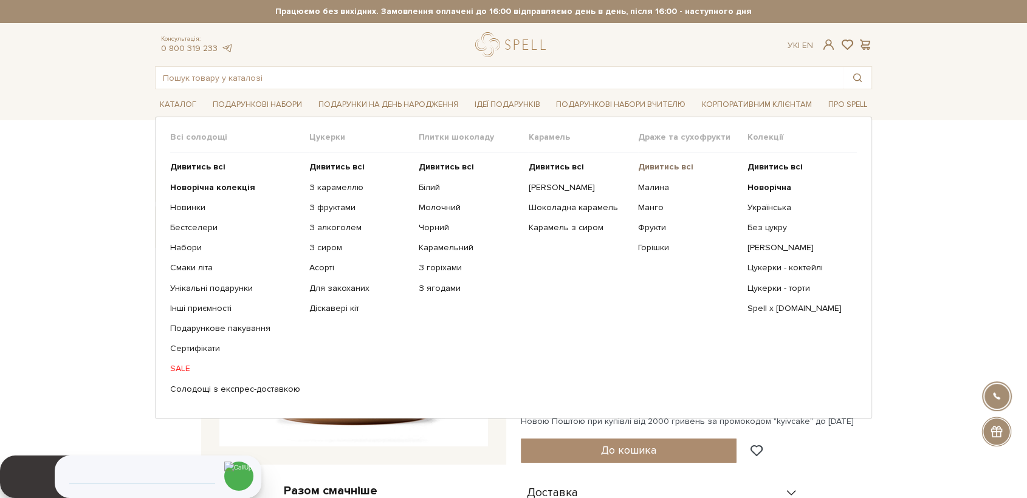
click at [658, 167] on b "Дивитись всі" at bounding box center [665, 167] width 55 height 10
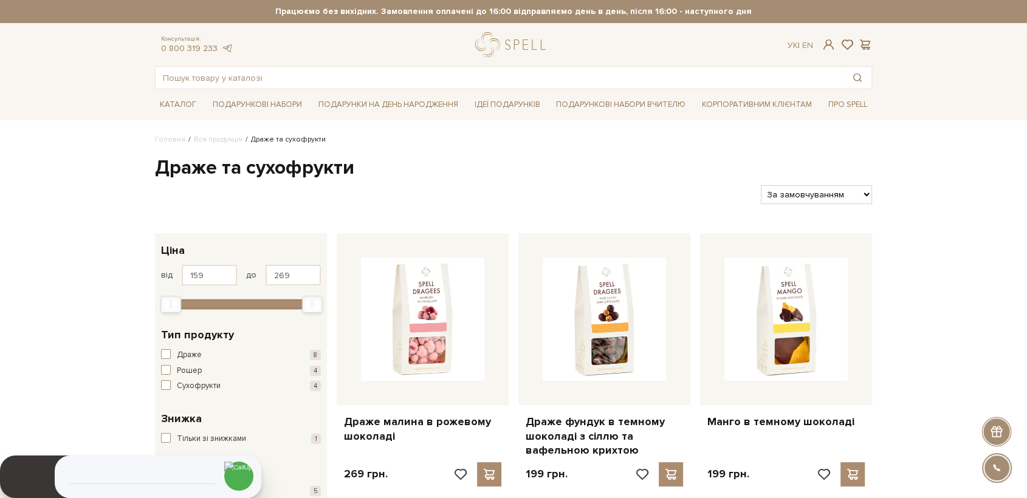
drag, startPoint x: 869, startPoint y: 197, endPoint x: 862, endPoint y: 202, distance: 8.6
click at [869, 197] on select "За замовчуванням За Ціною (зростання) За Ціною (зменшення) Новинки За популярні…" at bounding box center [816, 194] width 111 height 19
select select "[URL][DOMAIN_NAME]"
click at [761, 185] on select "За замовчуванням За Ціною (зростання) За Ціною (зменшення) Новинки За популярні…" at bounding box center [816, 194] width 111 height 19
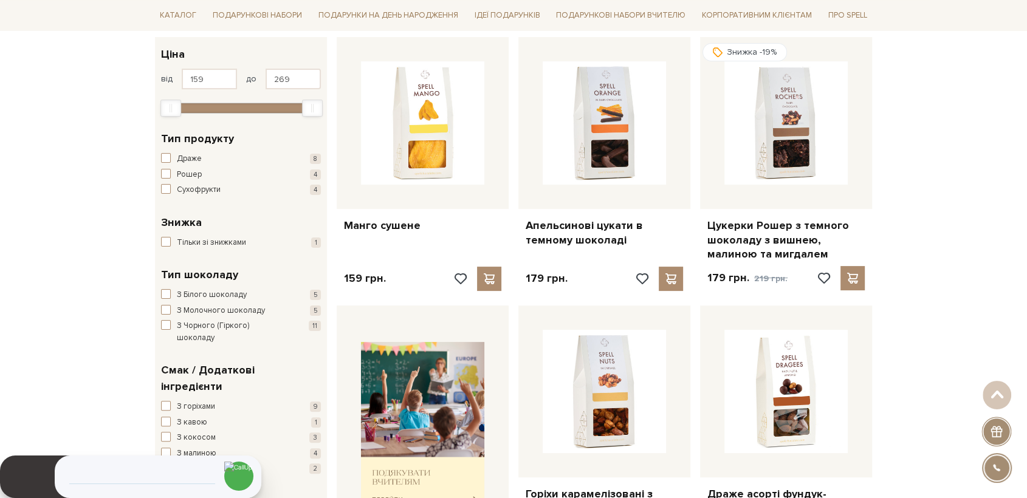
scroll to position [67, 0]
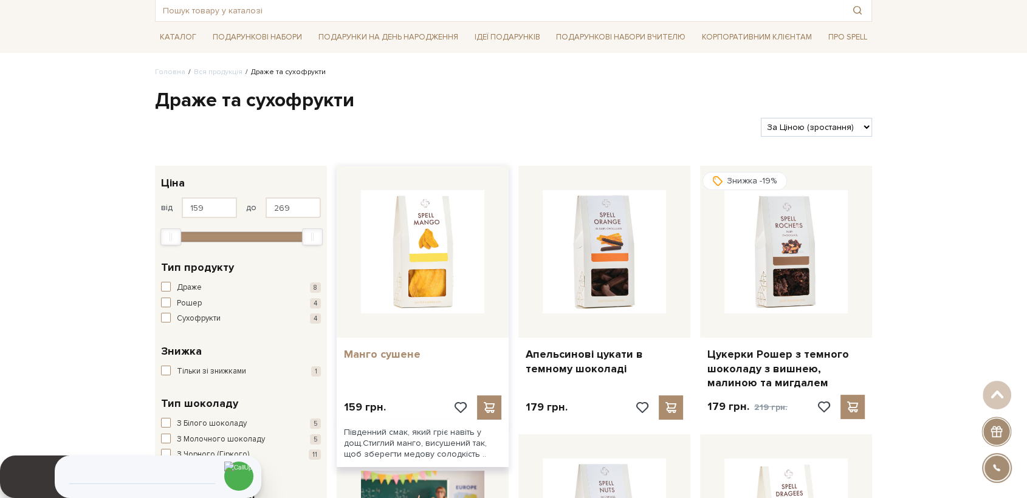
click at [396, 349] on link "Манго сушене" at bounding box center [422, 355] width 157 height 14
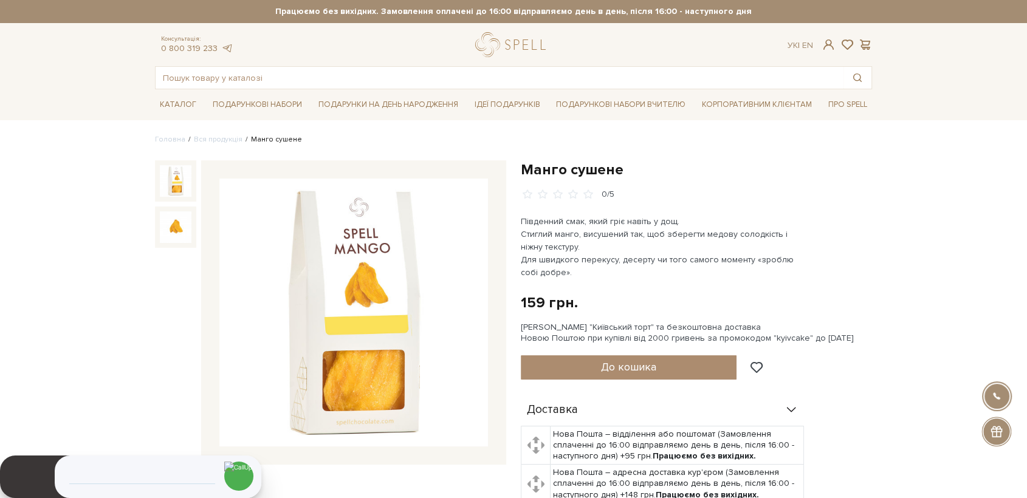
click at [352, 283] on img at bounding box center [353, 313] width 269 height 269
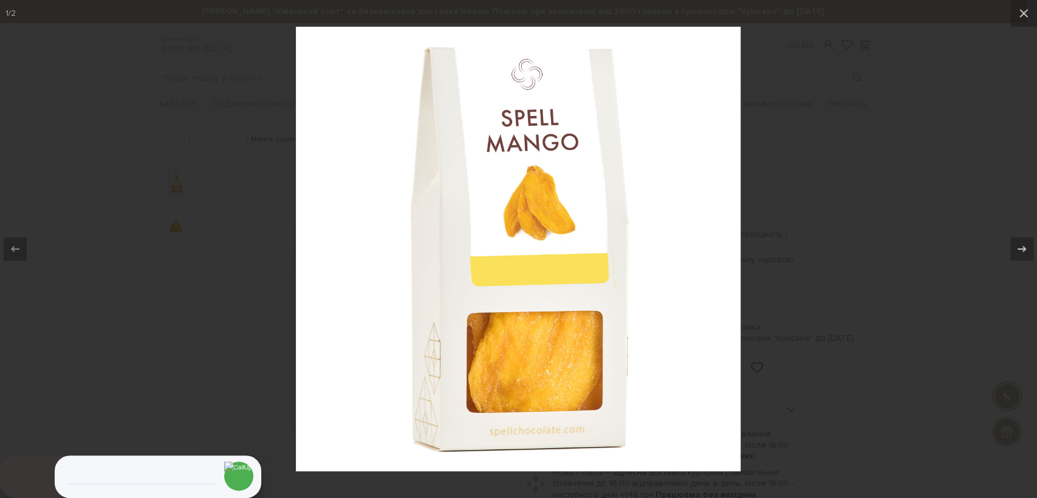
drag, startPoint x: 212, startPoint y: 139, endPoint x: 258, endPoint y: 130, distance: 47.0
click at [213, 139] on div at bounding box center [518, 249] width 1037 height 498
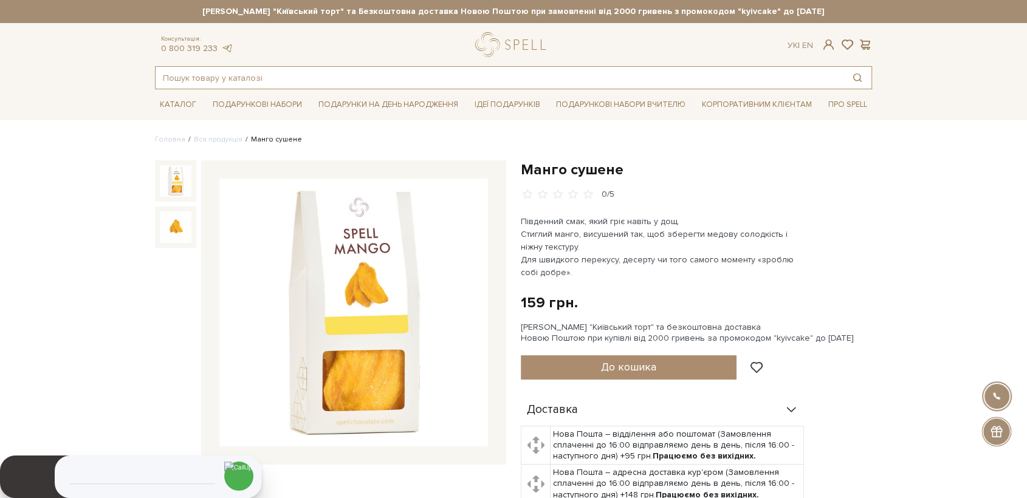
click at [323, 75] on input "text" at bounding box center [500, 78] width 688 height 22
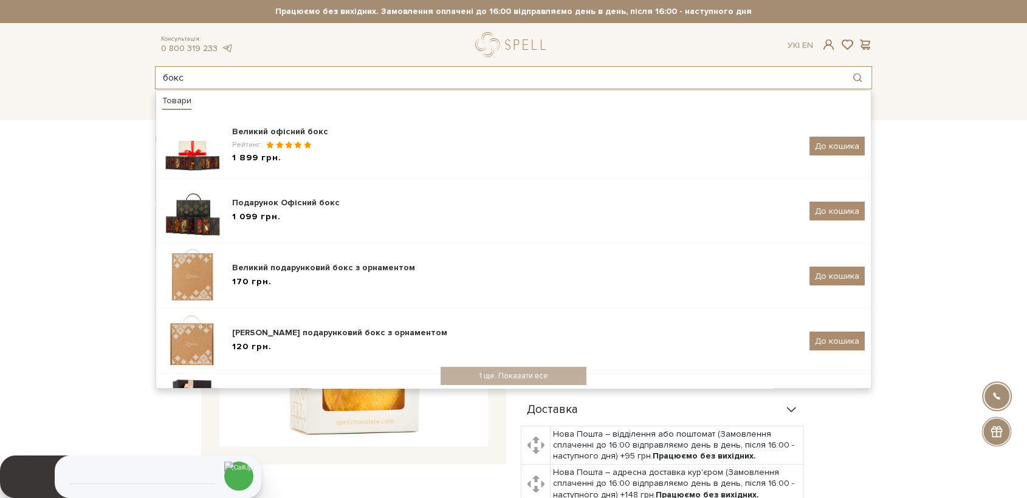
type input "бокс"
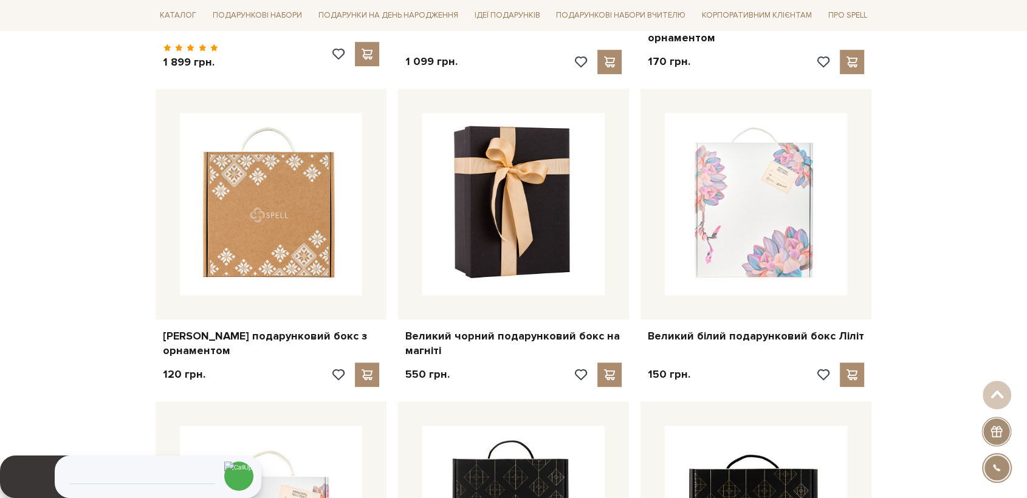
scroll to position [472, 0]
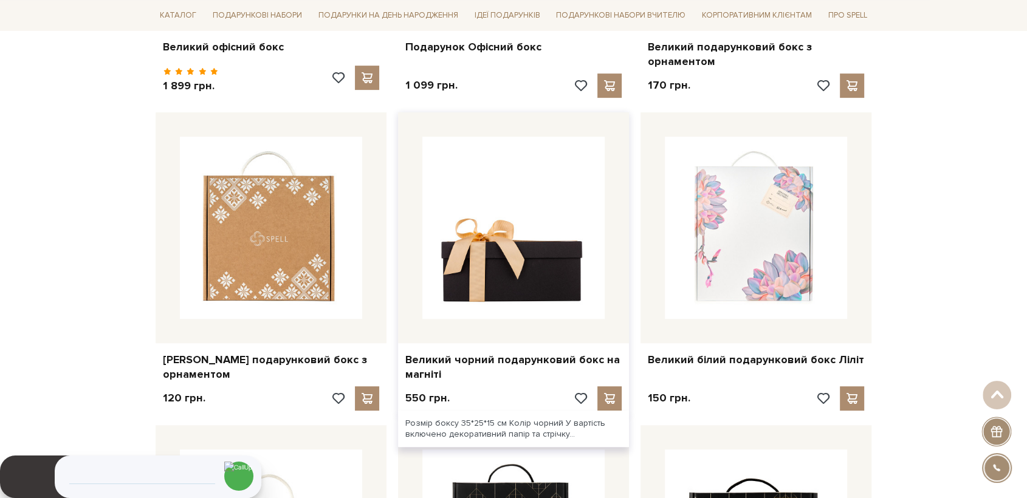
click at [506, 183] on img at bounding box center [513, 228] width 182 height 182
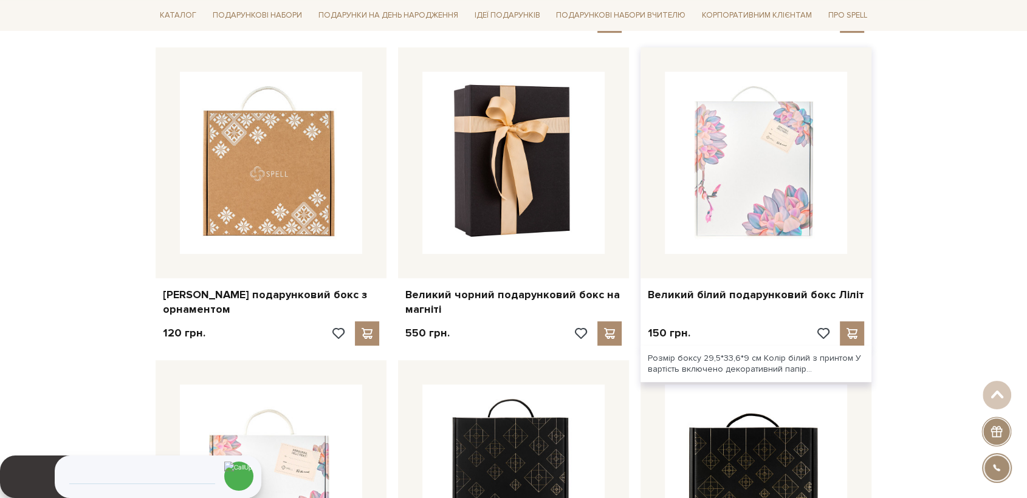
scroll to position [231, 0]
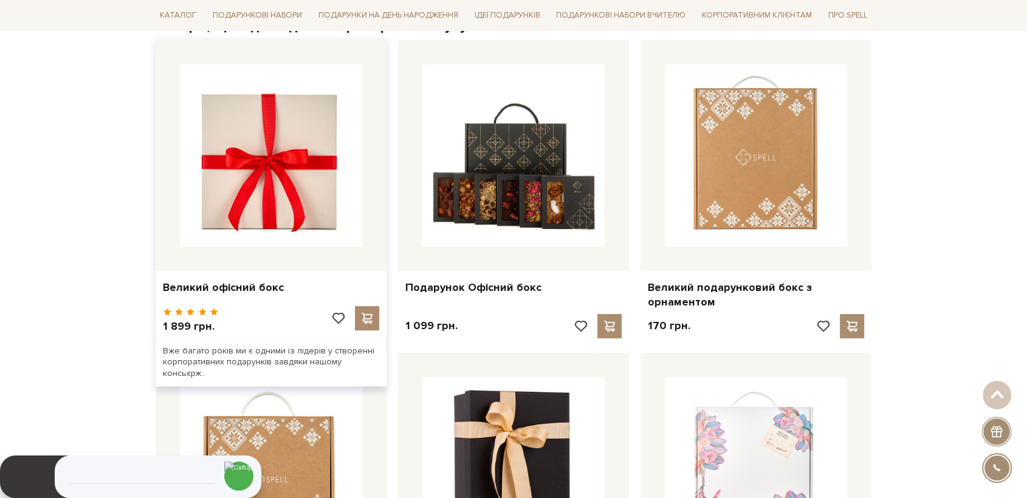
click at [276, 179] on img at bounding box center [271, 155] width 182 height 182
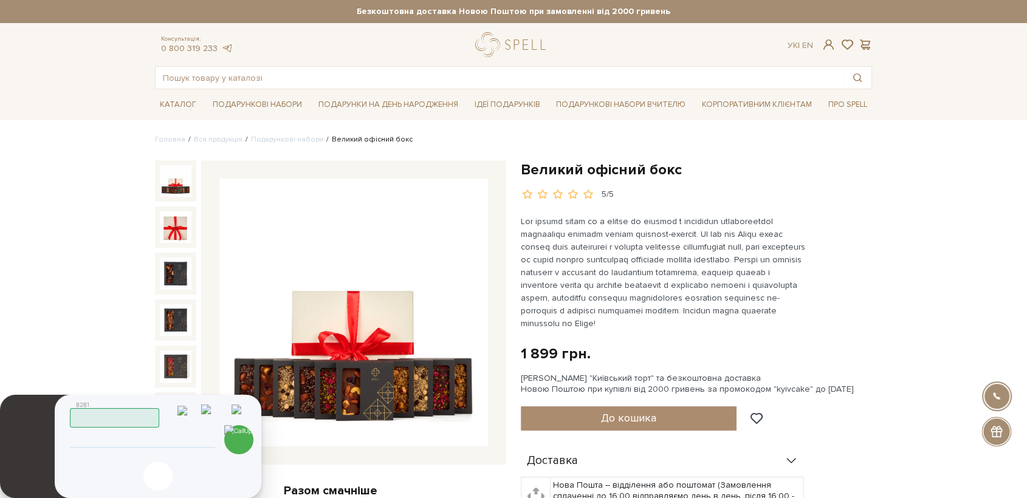
click at [136, 437] on input "tel" at bounding box center [142, 440] width 124 height 15
type input "0671125647"
click at [235, 439] on img at bounding box center [238, 439] width 29 height 29
